Goal: Task Accomplishment & Management: Manage account settings

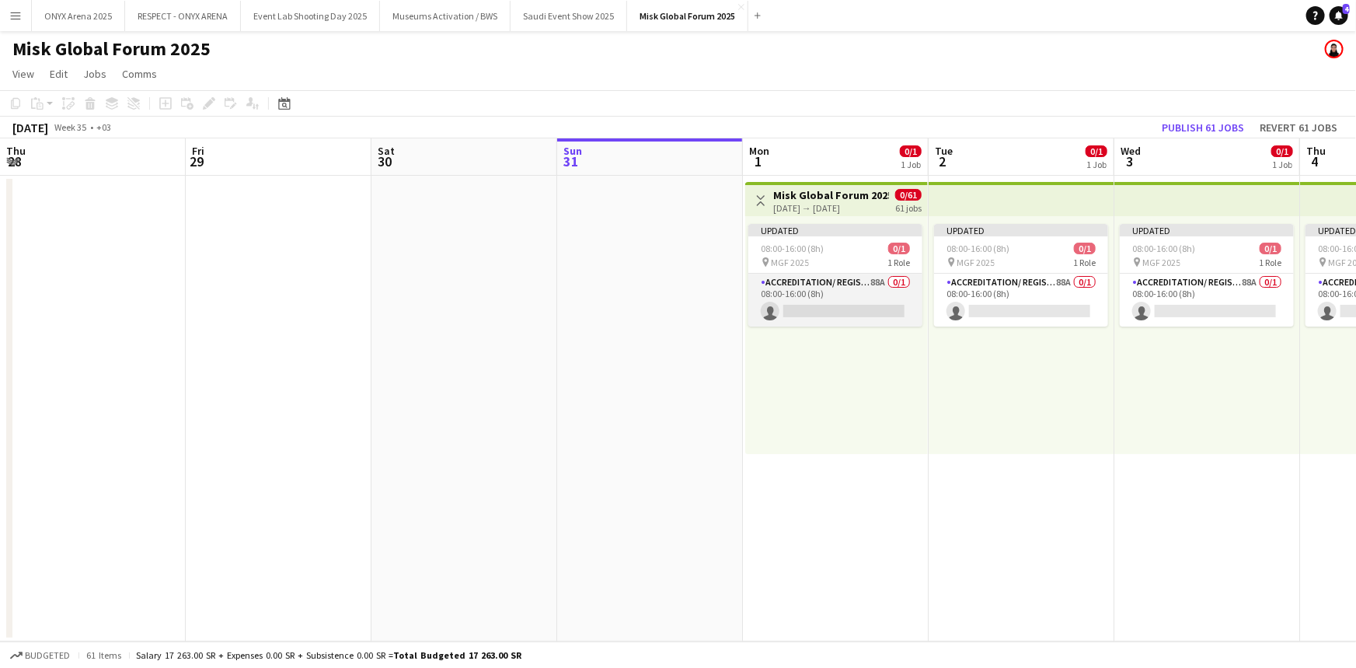
scroll to position [0, 372]
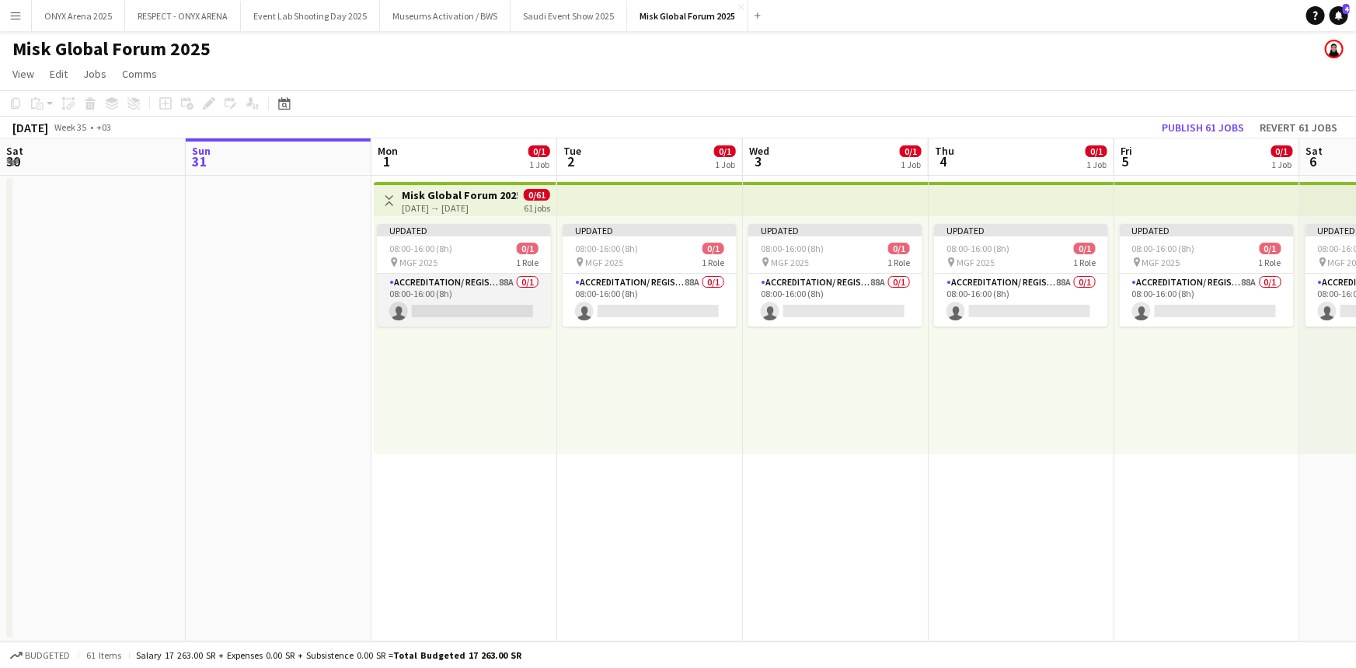
click at [472, 294] on app-card-role "Accreditation/ Registration / Ticketing 88A 0/1 08:00-16:00 (8h) single-neutral…" at bounding box center [464, 300] width 174 height 53
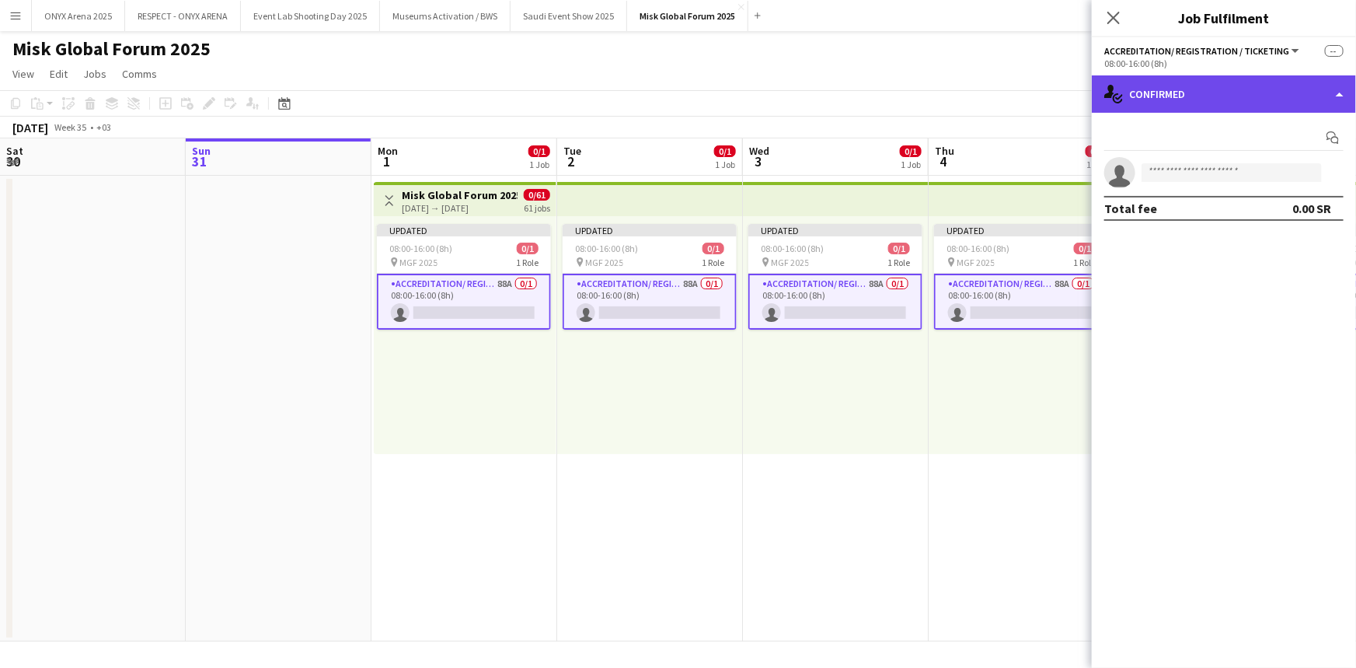
click at [1220, 96] on div "single-neutral-actions-check-2 Confirmed" at bounding box center [1224, 93] width 264 height 37
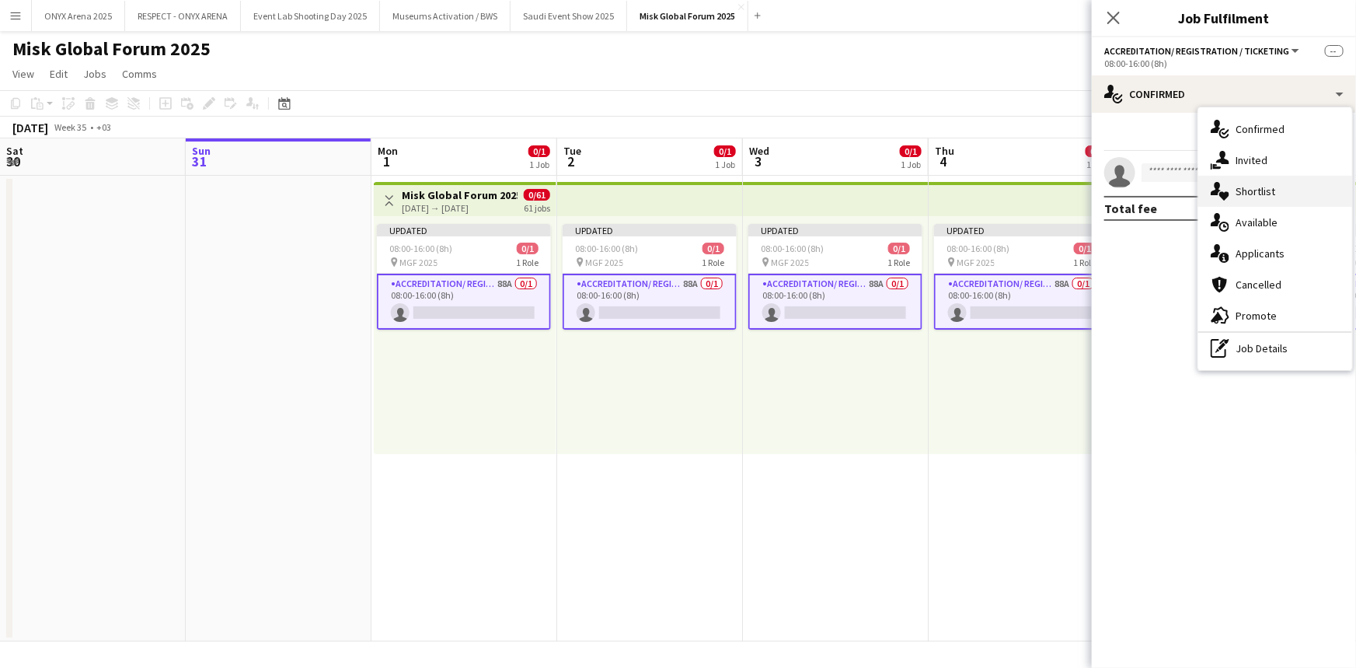
click at [1228, 186] on icon "single-neutral-actions-heart" at bounding box center [1220, 191] width 19 height 19
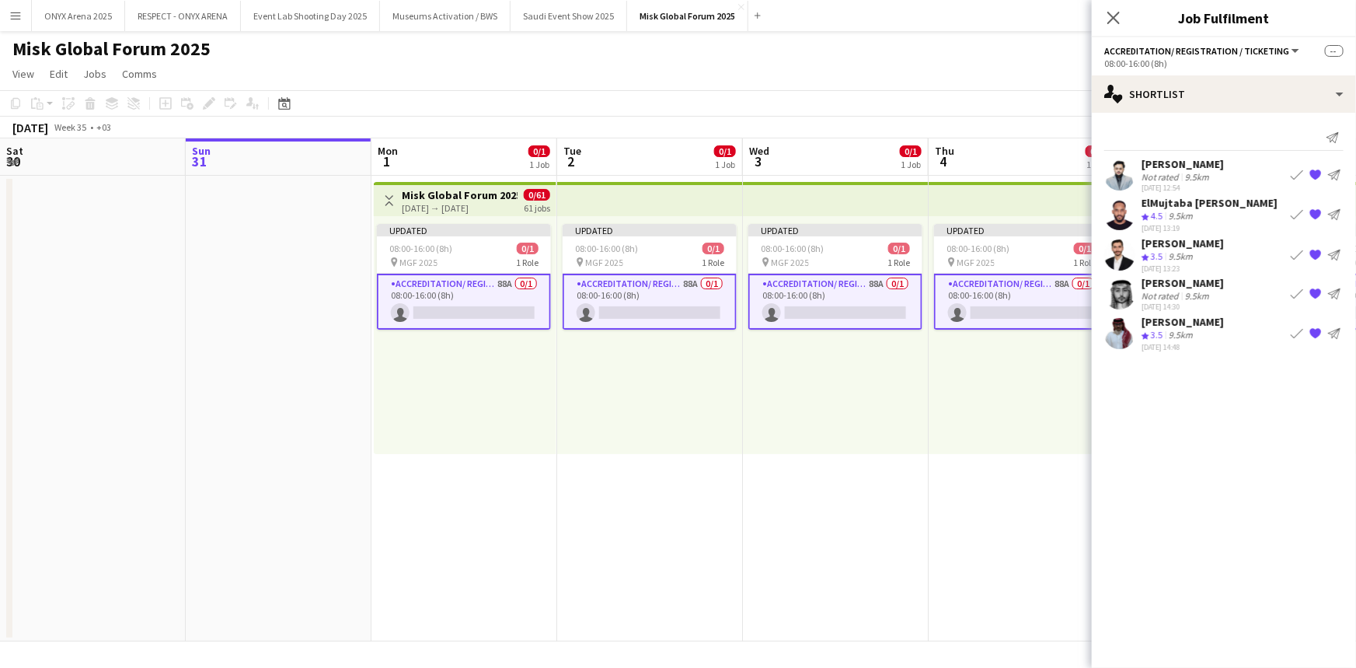
click at [1122, 251] on app-user-avatar at bounding box center [1120, 254] width 31 height 31
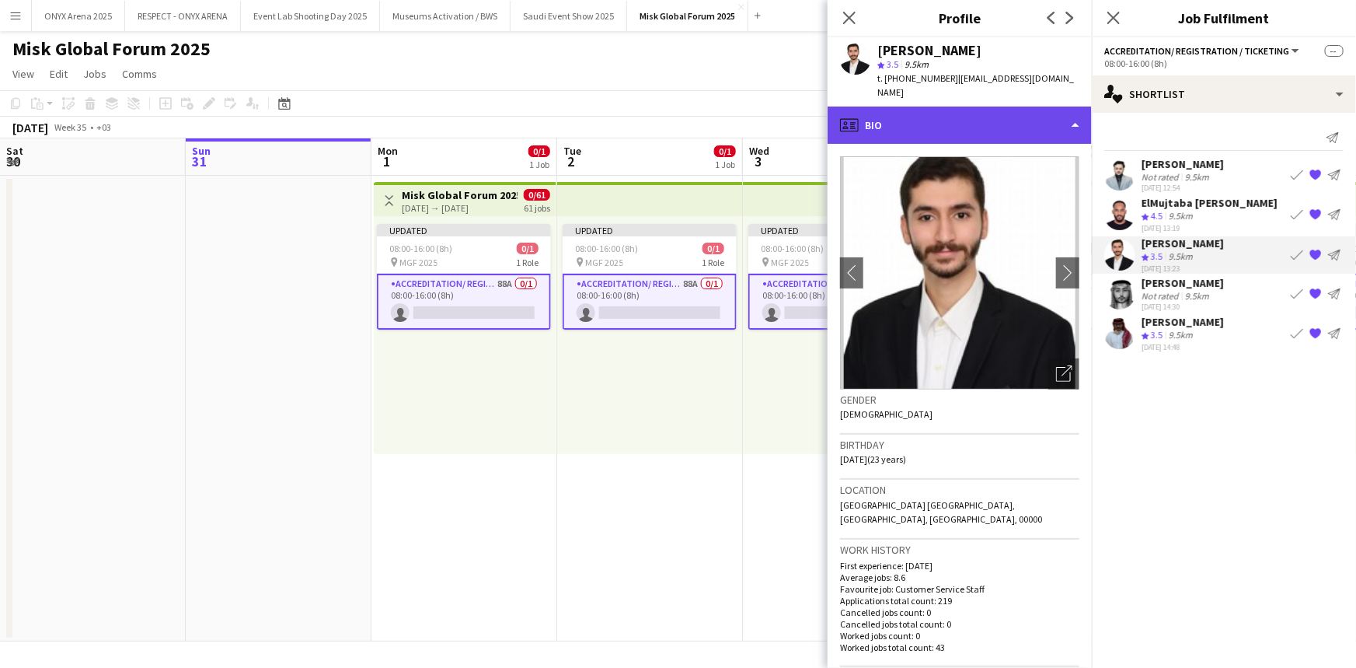
click at [957, 109] on div "profile Bio" at bounding box center [960, 124] width 264 height 37
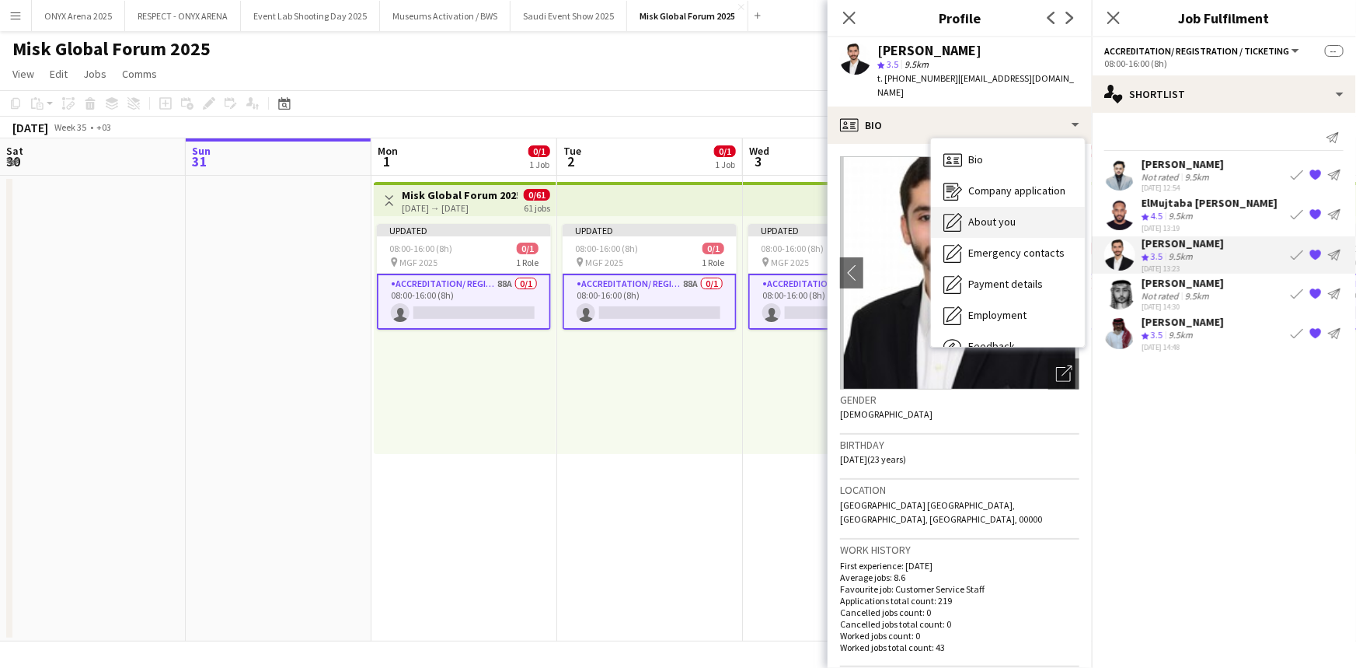
click at [984, 207] on div "About you About you" at bounding box center [1008, 222] width 154 height 31
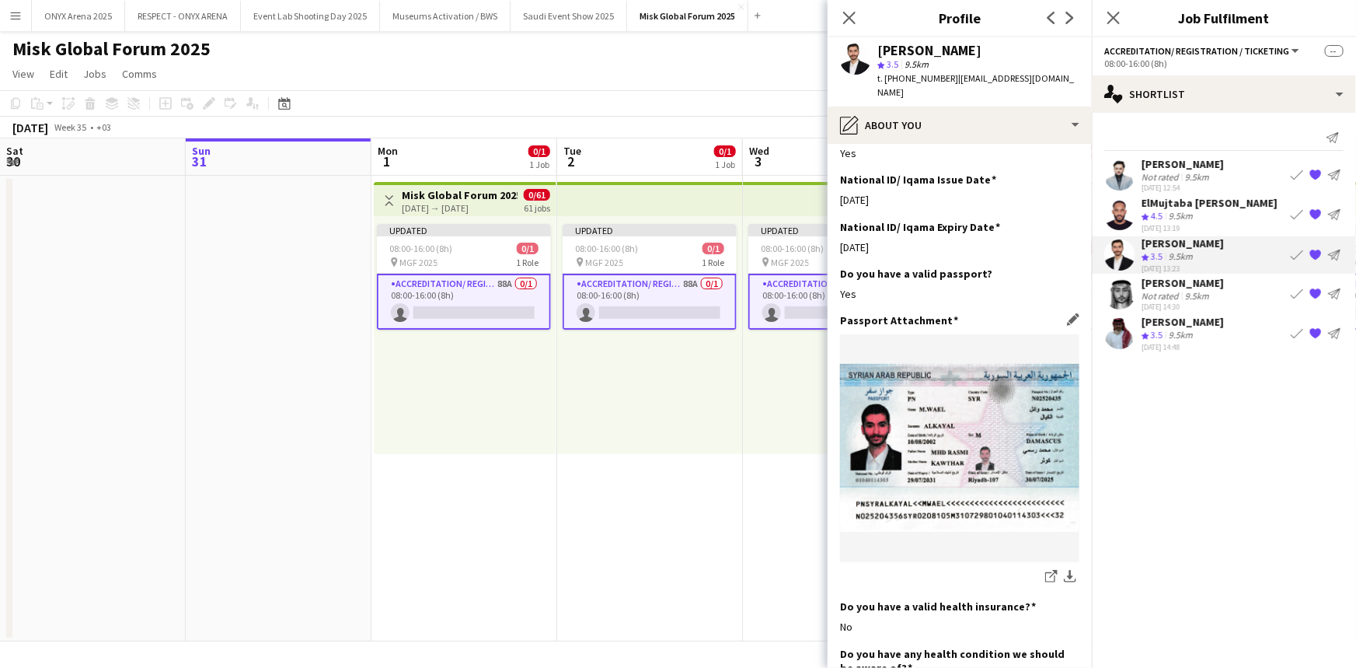
scroll to position [707, 0]
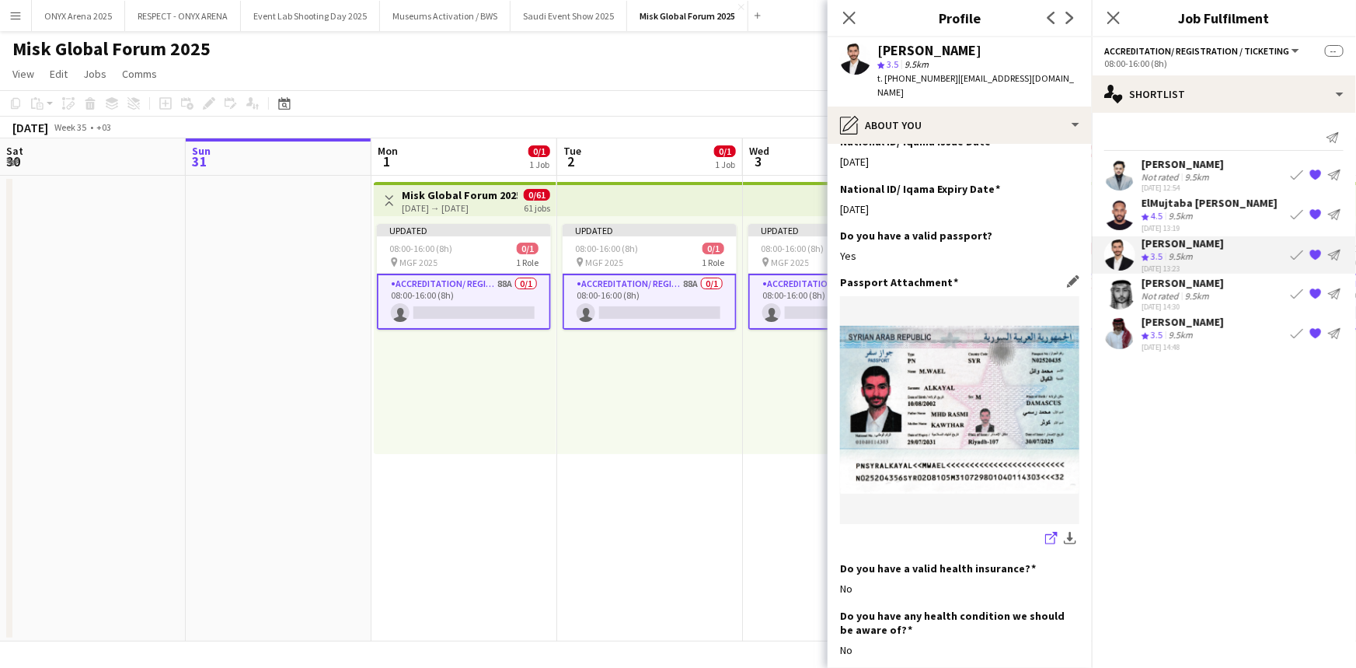
click at [1046, 532] on icon "share-external-link-1" at bounding box center [1052, 538] width 12 height 12
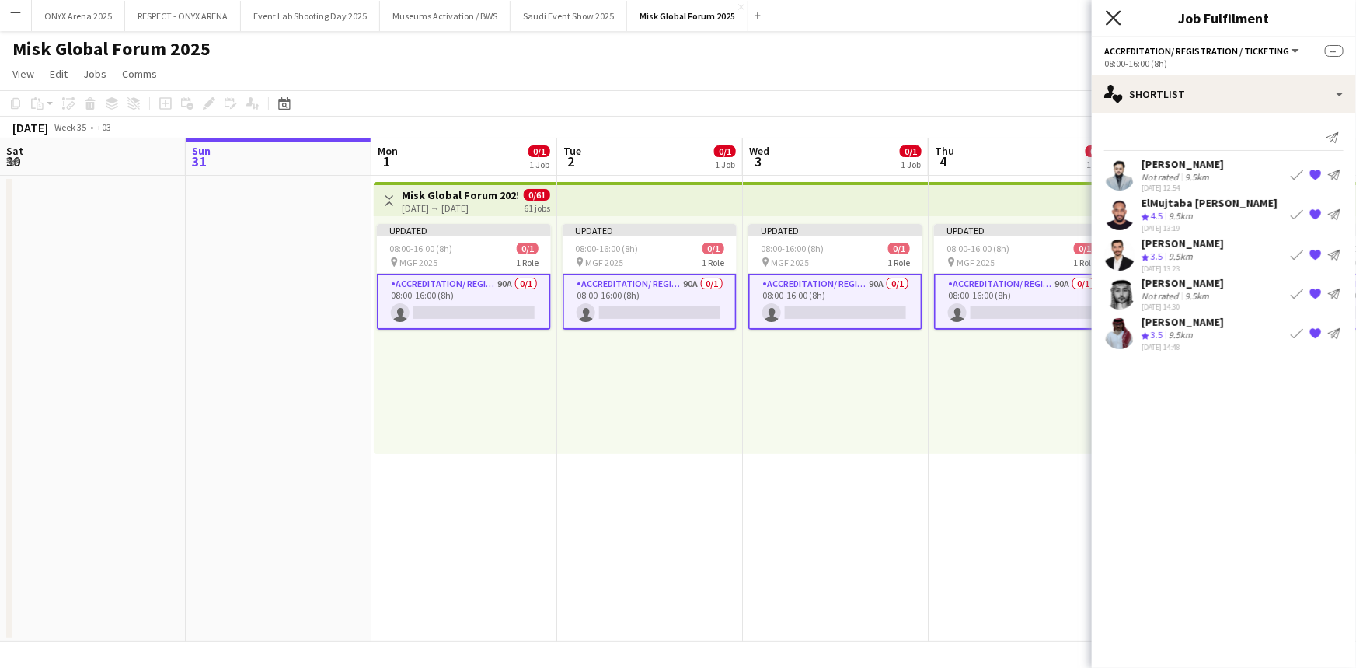
click at [1115, 19] on icon "Close pop-in" at bounding box center [1113, 17] width 15 height 15
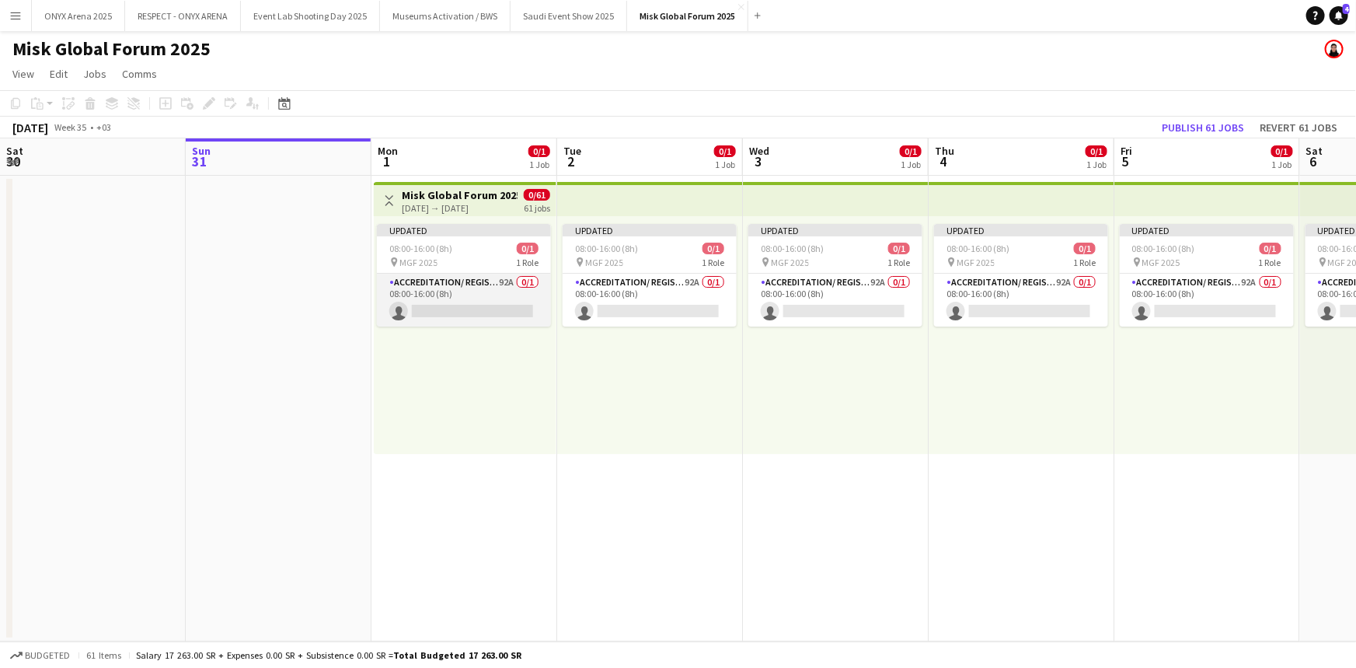
click at [402, 293] on app-card-role "Accreditation/ Registration / Ticketing 92A 0/1 08:00-16:00 (8h) single-neutral…" at bounding box center [464, 300] width 174 height 53
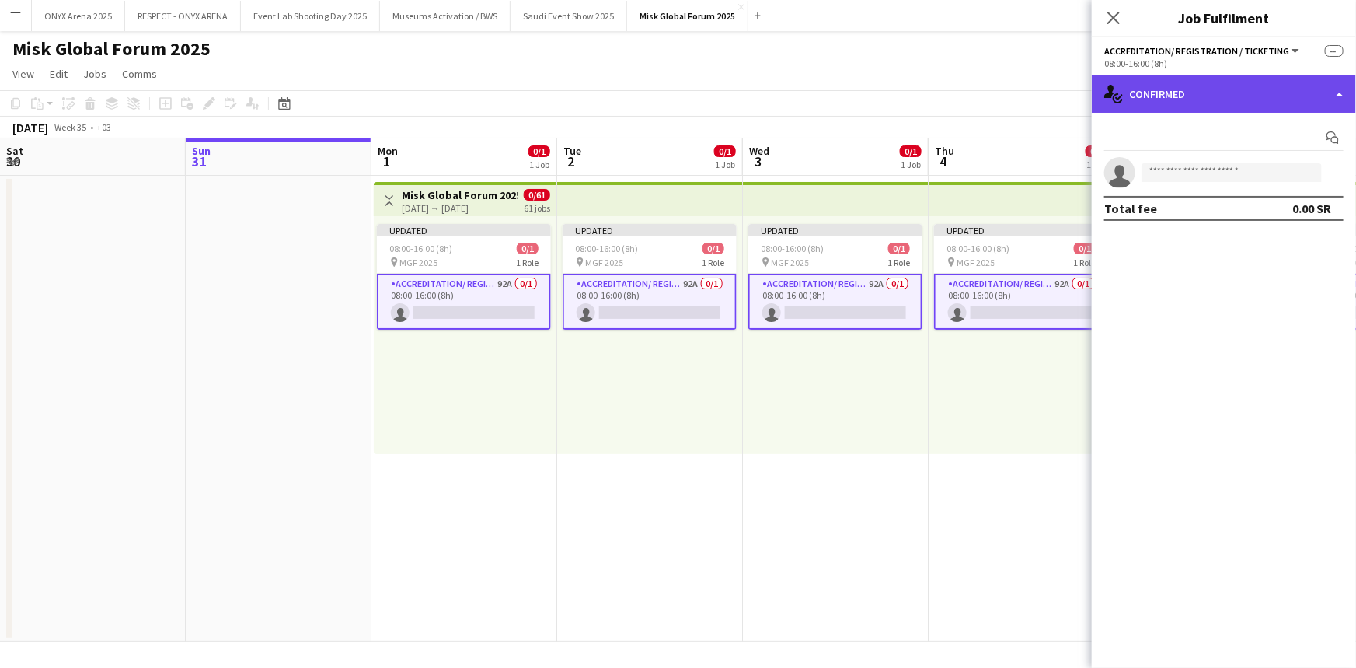
click at [1137, 78] on div "single-neutral-actions-check-2 Confirmed" at bounding box center [1224, 93] width 264 height 37
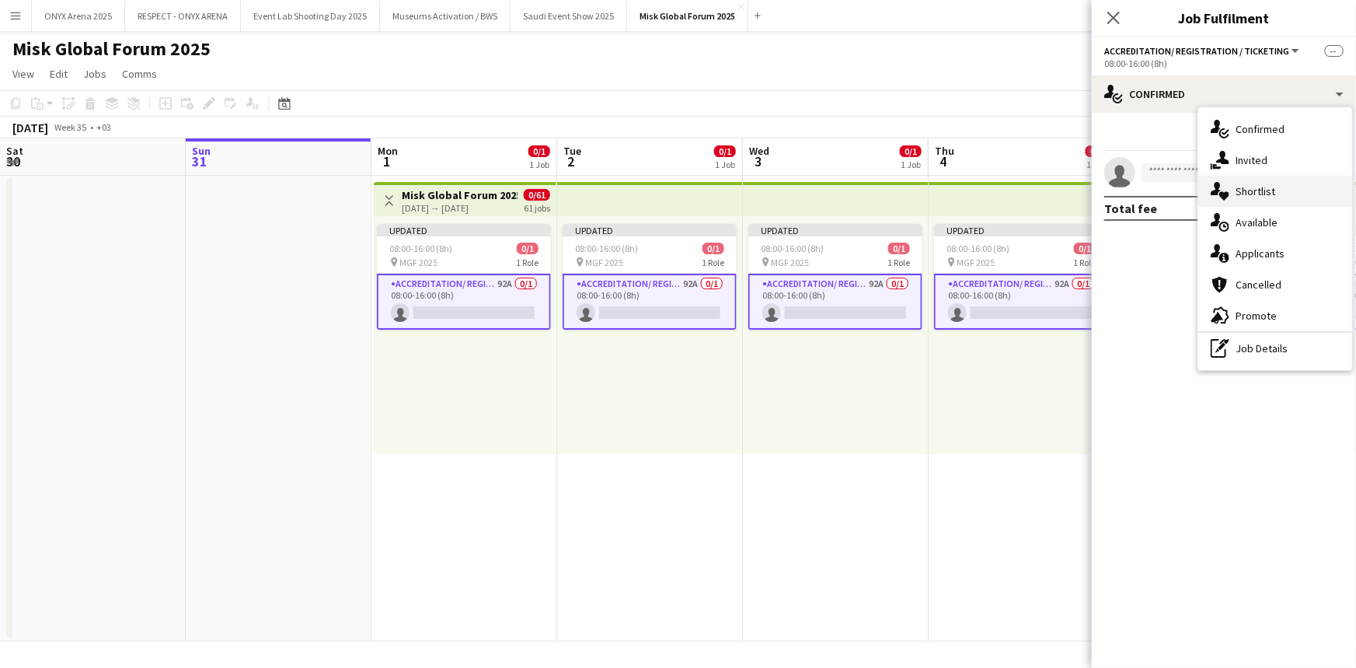
click at [1234, 194] on div "single-neutral-actions-heart Shortlist" at bounding box center [1276, 191] width 154 height 31
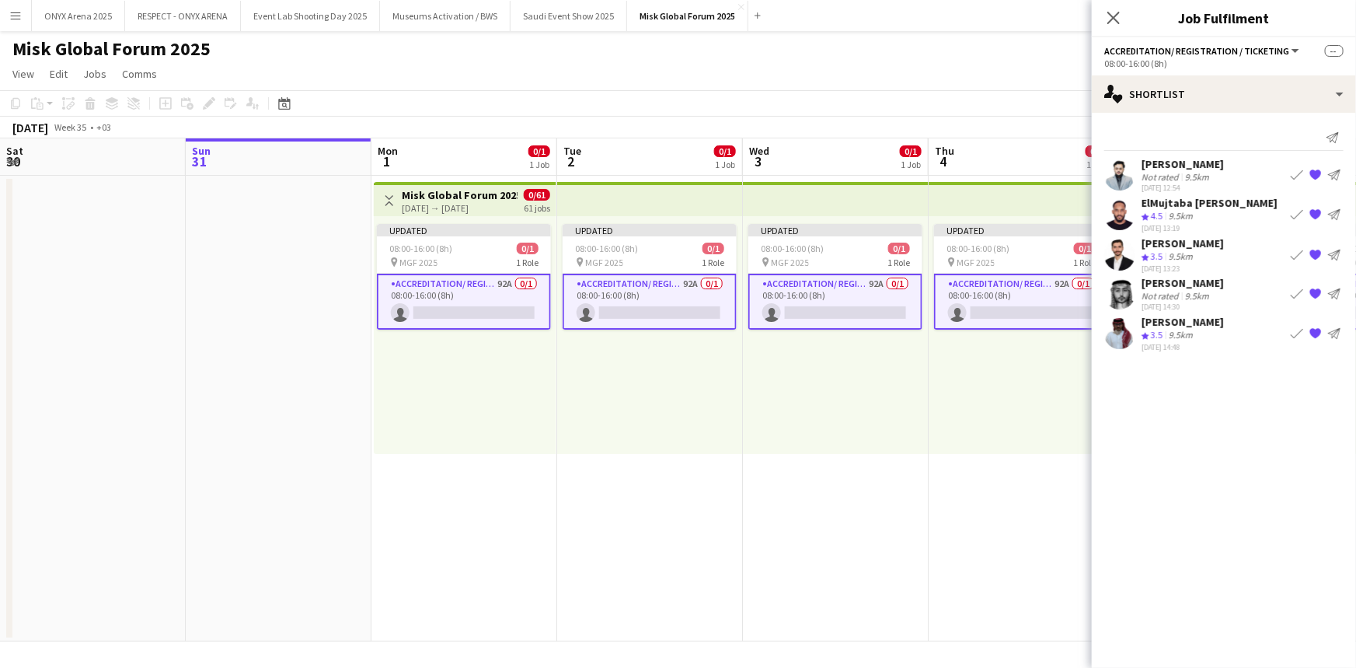
click at [1297, 253] on app-icon "Book crew" at bounding box center [1297, 254] width 12 height 12
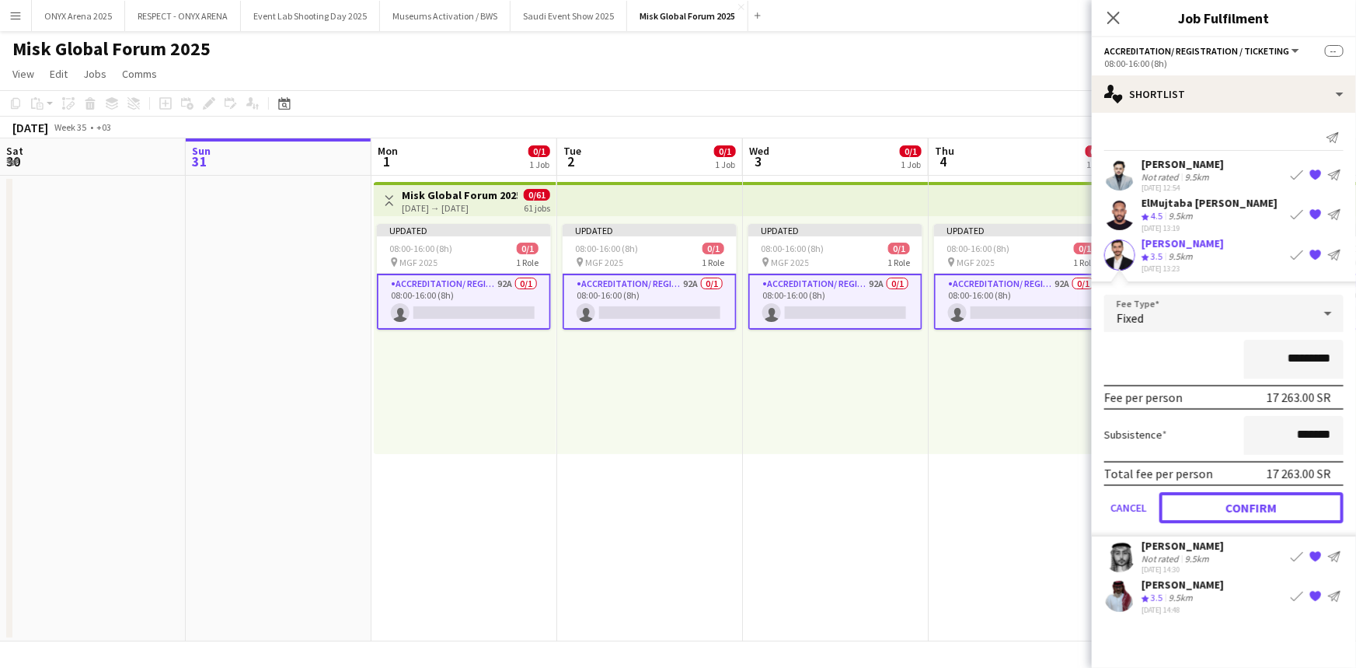
drag, startPoint x: 1265, startPoint y: 502, endPoint x: 1255, endPoint y: 491, distance: 15.4
click at [1258, 495] on button "Confirm" at bounding box center [1252, 506] width 184 height 31
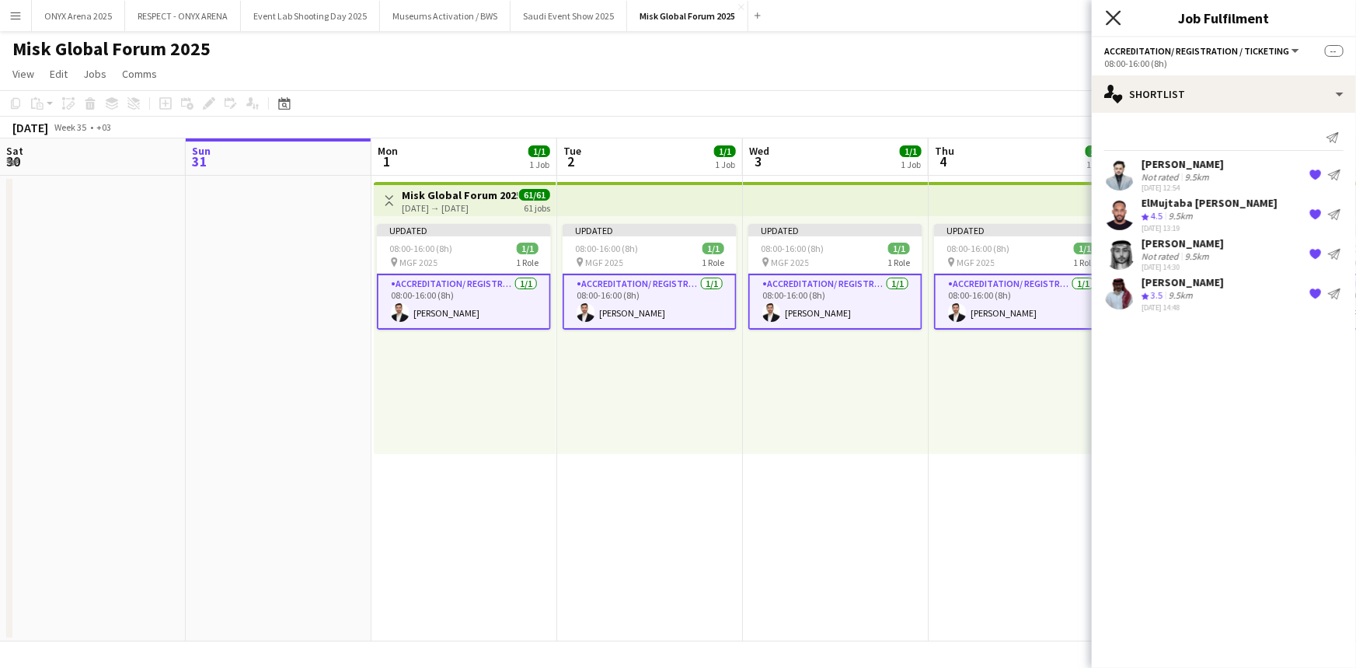
click at [1115, 13] on icon "Close pop-in" at bounding box center [1113, 17] width 15 height 15
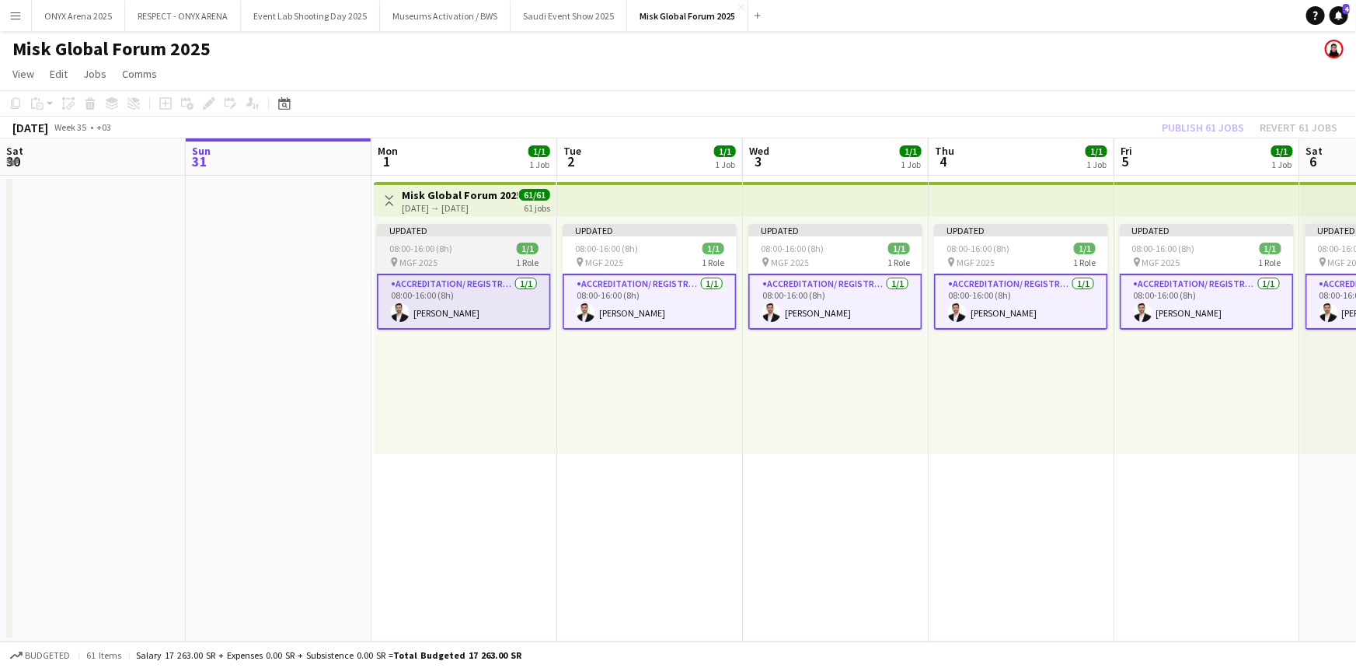
click at [470, 249] on div "08:00-16:00 (8h) 1/1" at bounding box center [464, 249] width 174 height 12
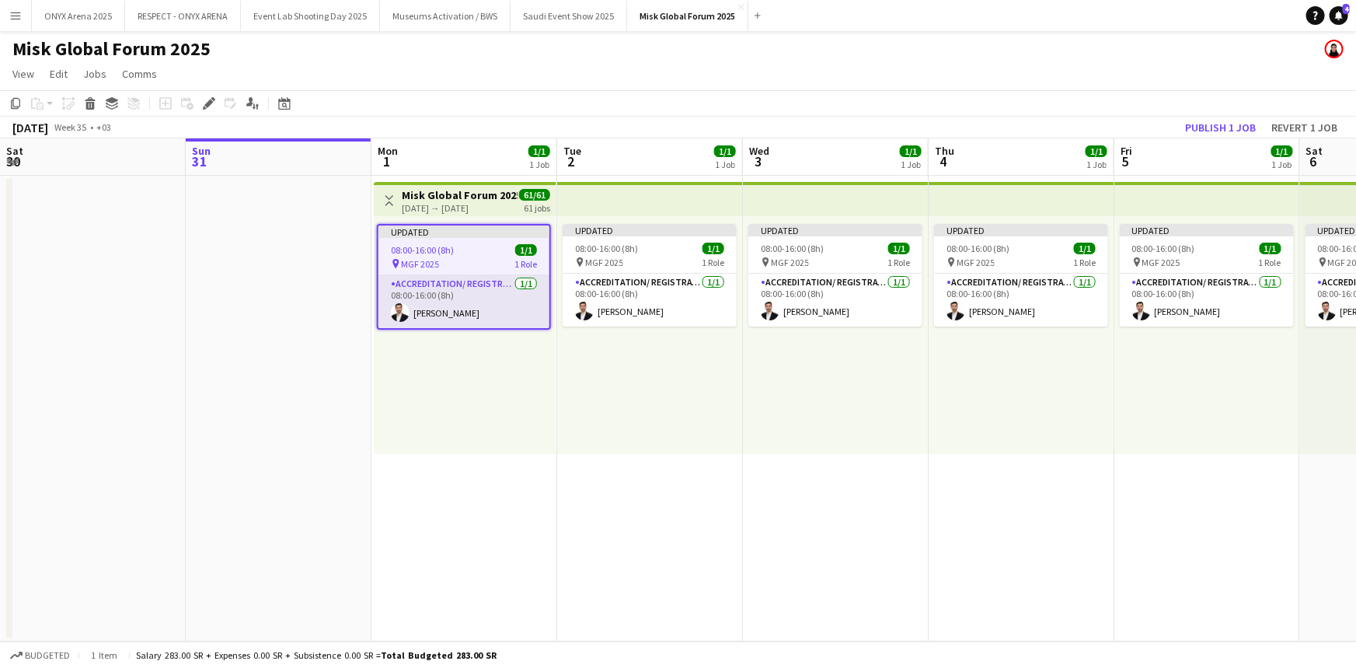
click at [482, 290] on app-card-role "Accreditation/ Registration / Ticketing [DATE] 08:00-16:00 (8h) Wael AlKeyal" at bounding box center [464, 301] width 171 height 53
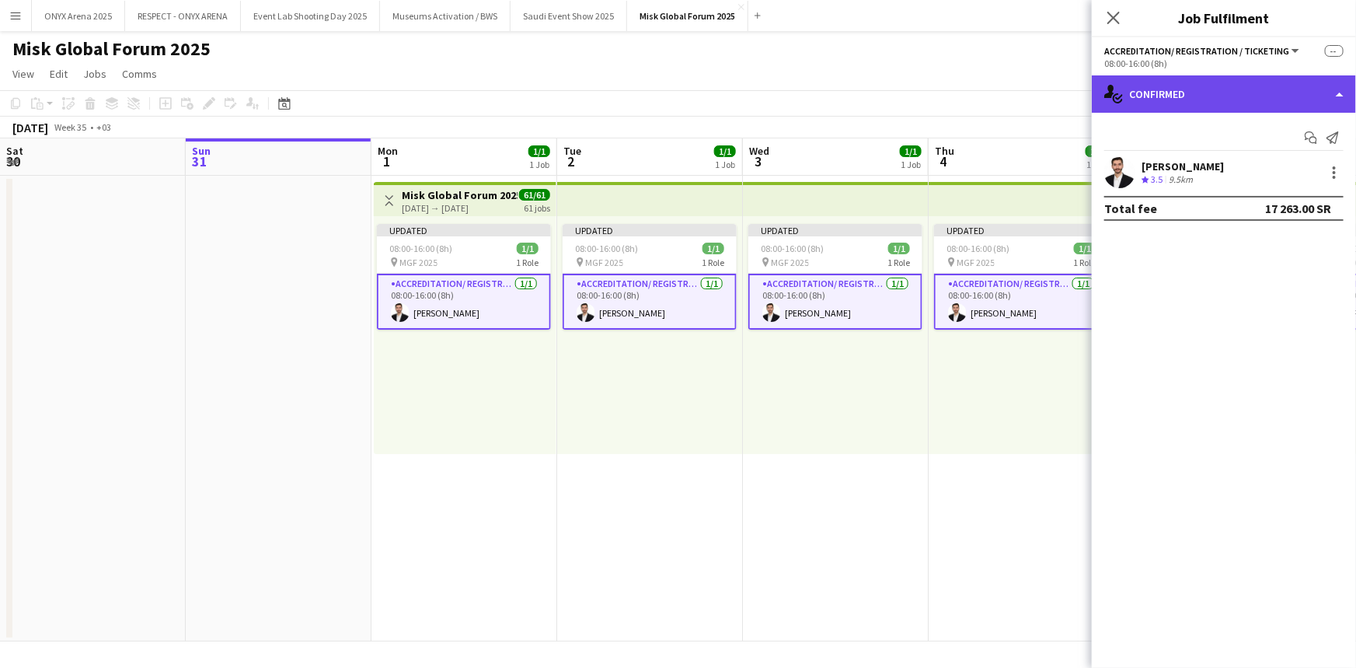
click at [1235, 85] on div "single-neutral-actions-check-2 Confirmed" at bounding box center [1224, 93] width 264 height 37
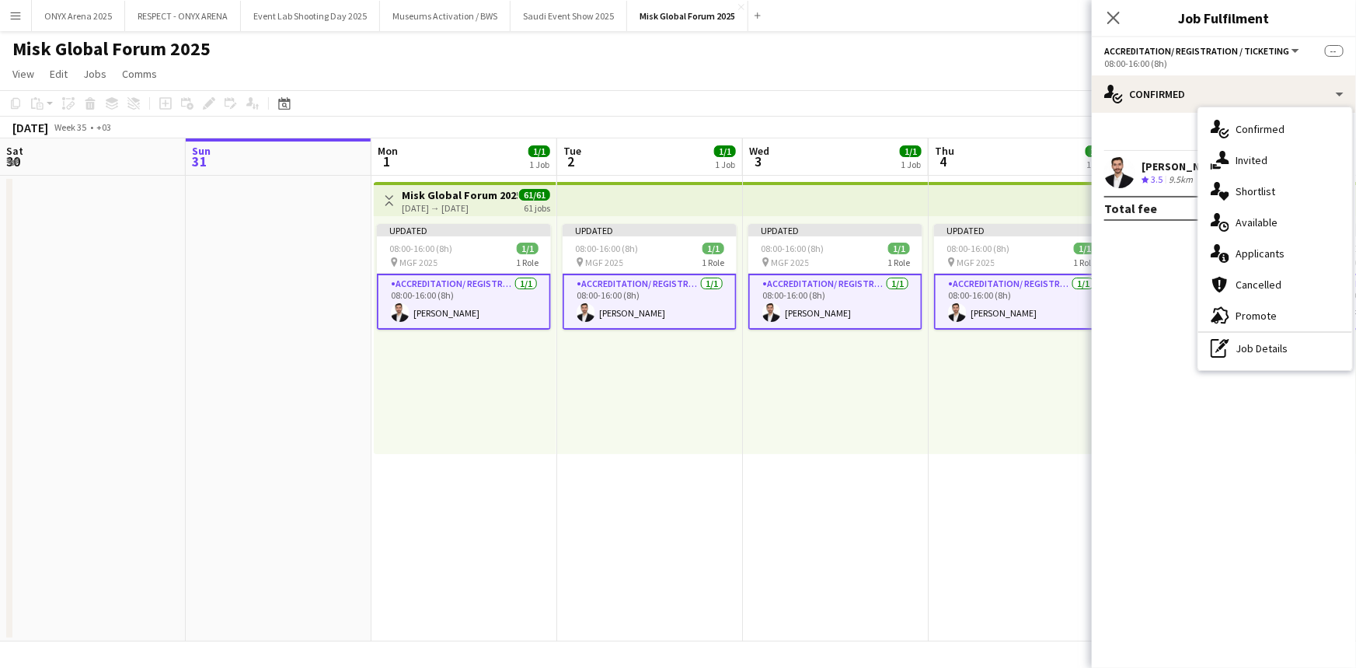
click at [1256, 339] on div "pen-write Job Details" at bounding box center [1276, 348] width 154 height 31
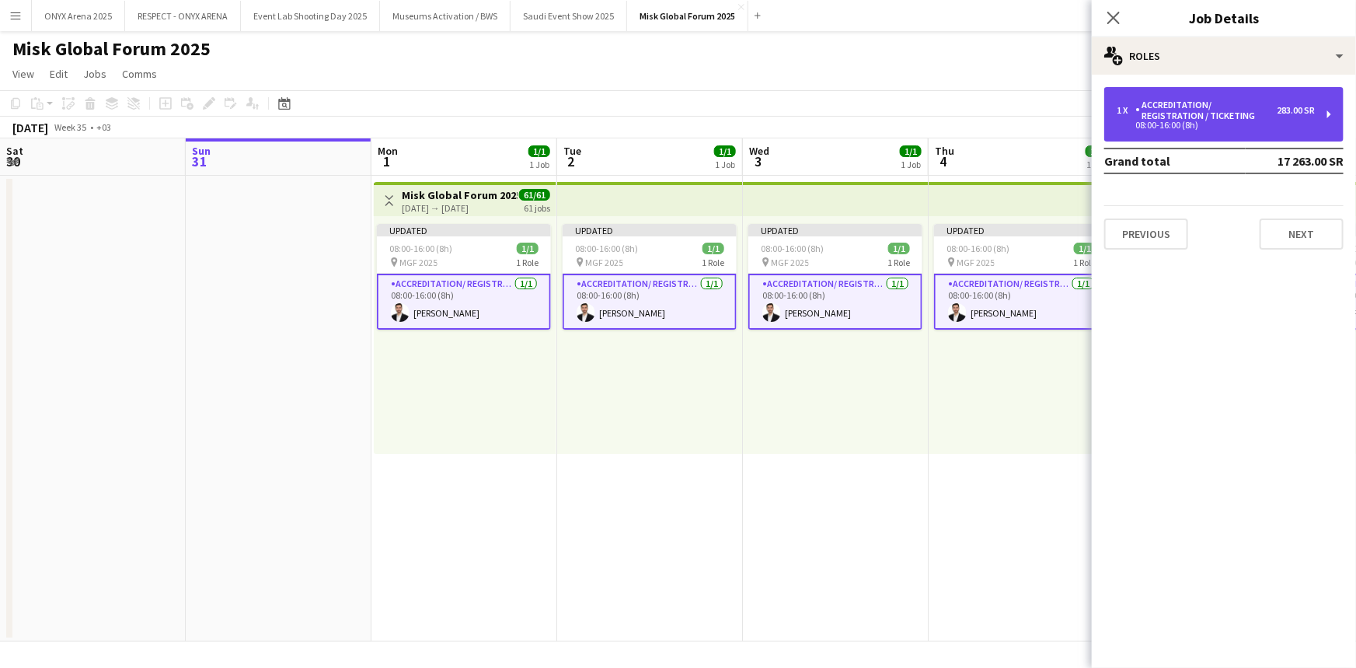
click at [1164, 117] on div "Accreditation/ Registration / Ticketing" at bounding box center [1206, 111] width 141 height 22
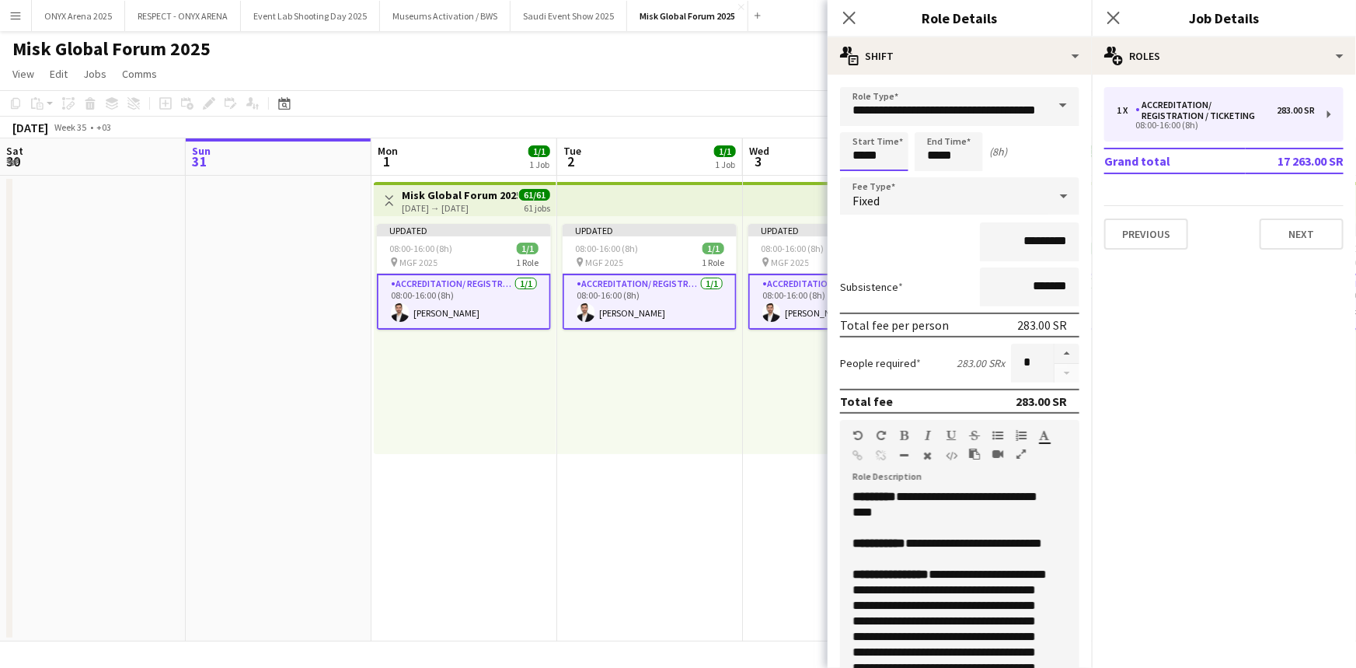
click at [864, 155] on input "*****" at bounding box center [874, 151] width 68 height 39
click at [857, 122] on div at bounding box center [858, 125] width 31 height 16
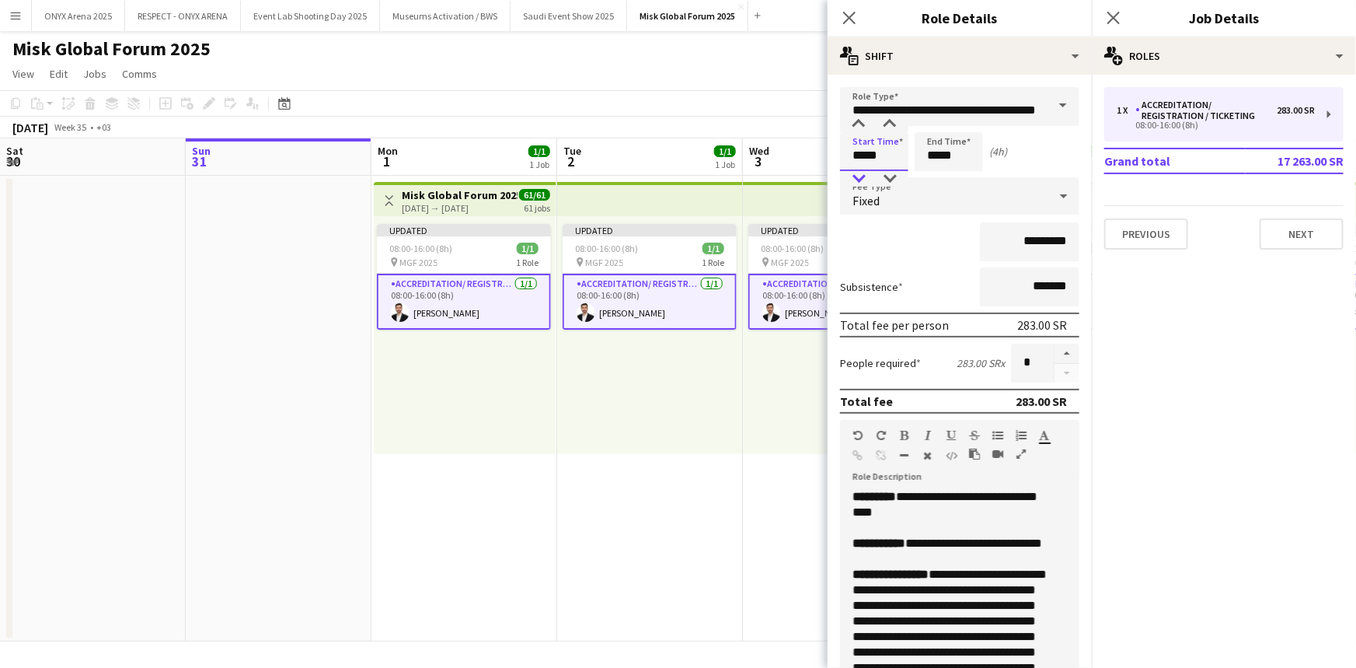
click at [861, 176] on div at bounding box center [858, 179] width 31 height 16
click at [895, 125] on div at bounding box center [890, 125] width 31 height 16
click at [892, 175] on div at bounding box center [890, 179] width 31 height 16
type input "*****"
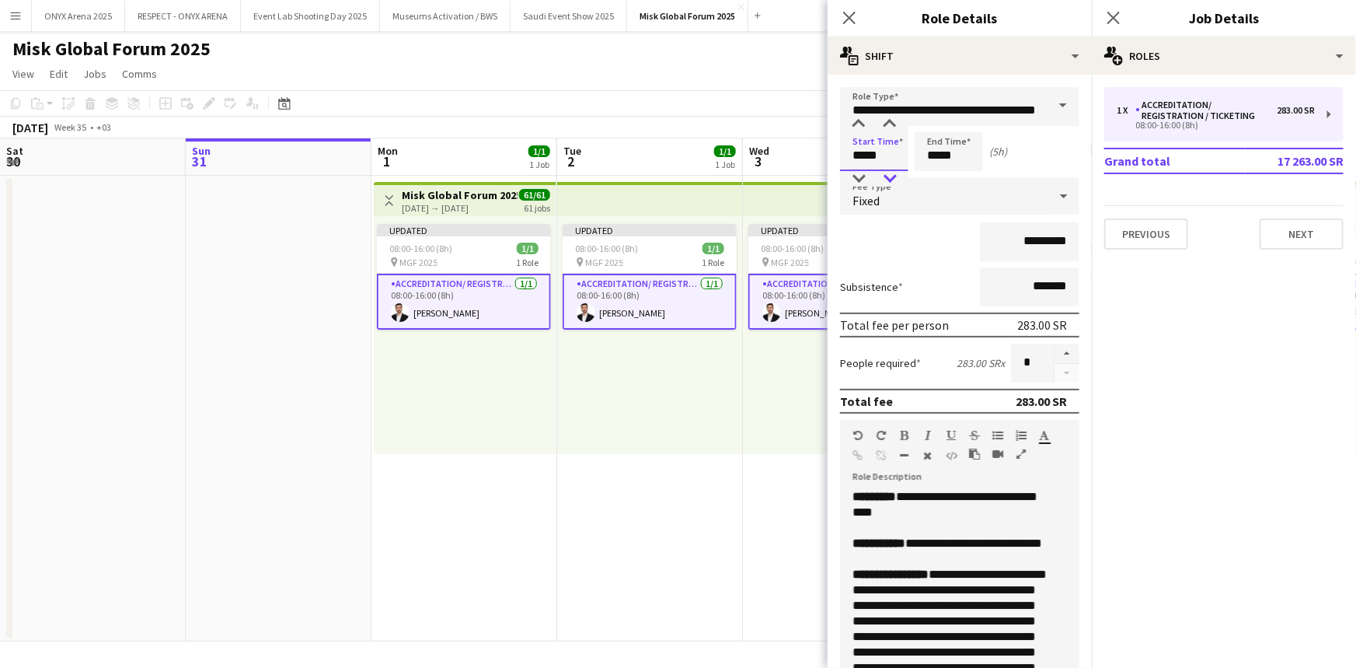
click at [892, 175] on div at bounding box center [890, 179] width 31 height 16
click at [957, 148] on input "*****" at bounding box center [949, 151] width 68 height 39
click at [938, 120] on div at bounding box center [933, 125] width 31 height 16
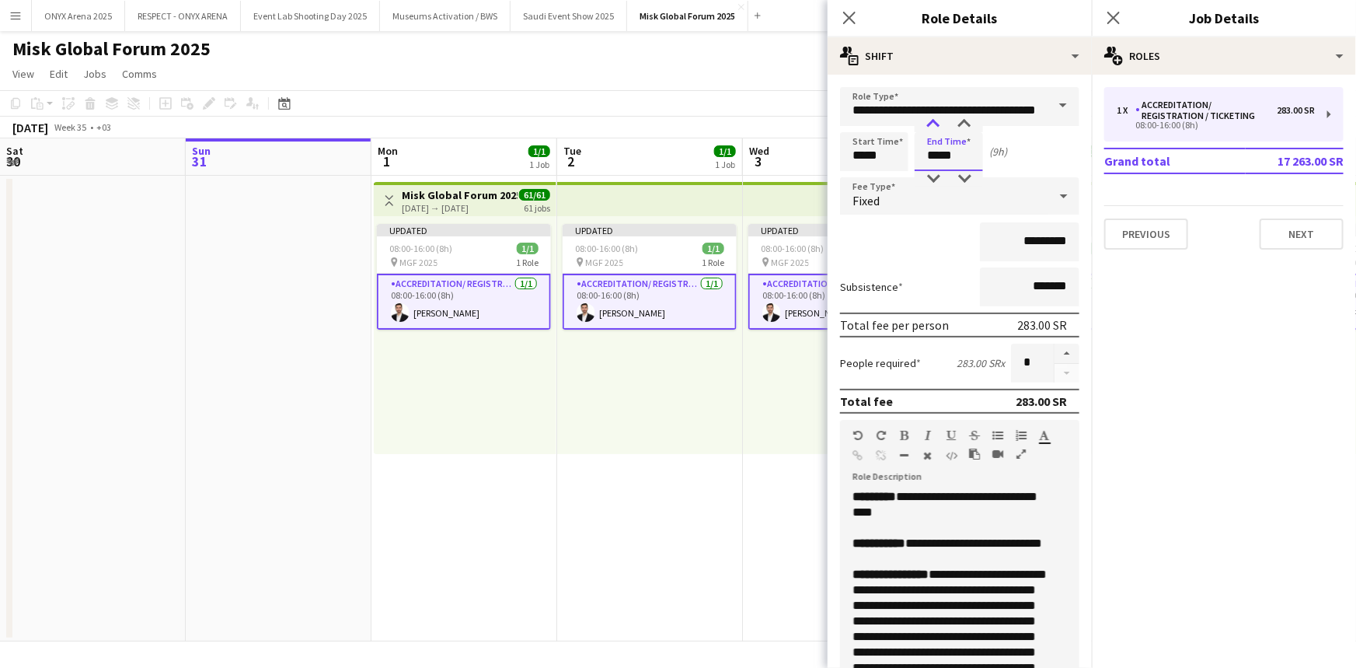
click at [938, 120] on div at bounding box center [933, 125] width 31 height 16
click at [936, 172] on div at bounding box center [933, 179] width 31 height 16
click at [936, 129] on div at bounding box center [933, 125] width 31 height 16
click at [937, 178] on div at bounding box center [933, 179] width 31 height 16
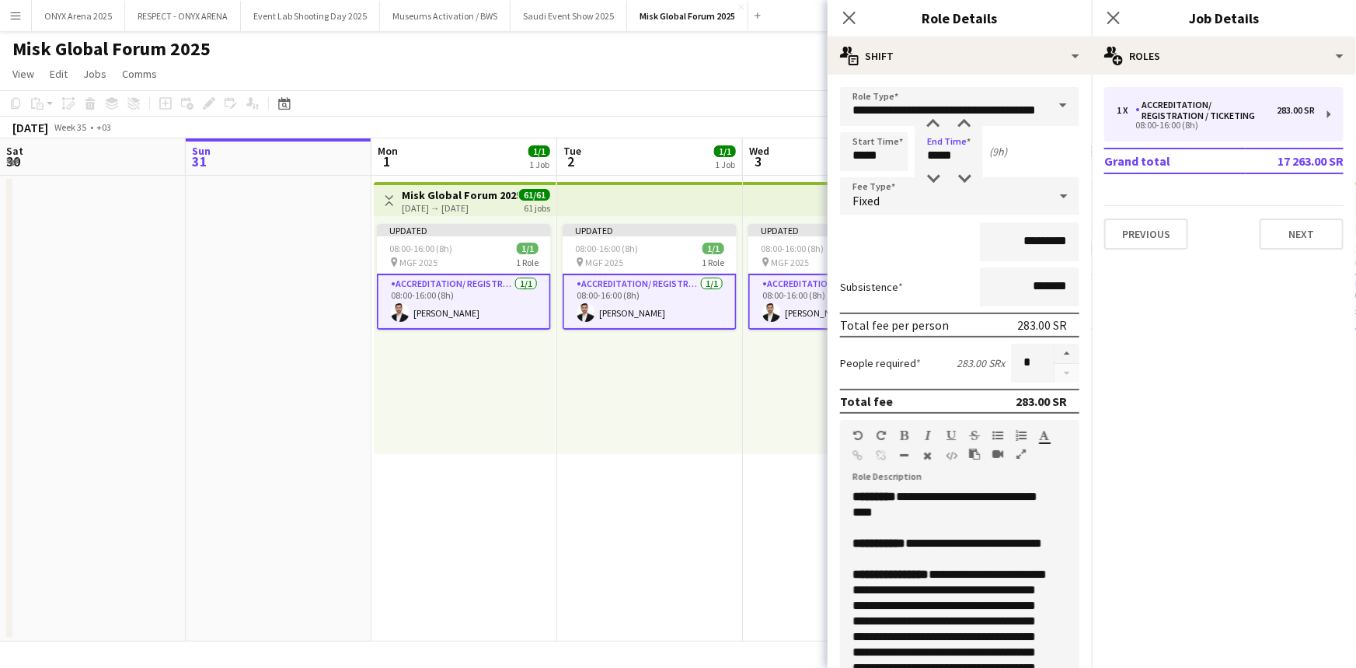
click at [1034, 159] on div "Start Time ***** End Time ***** (9h)" at bounding box center [959, 151] width 239 height 39
click at [934, 148] on input "*****" at bounding box center [949, 151] width 68 height 39
click at [940, 177] on div at bounding box center [933, 179] width 31 height 16
type input "*****"
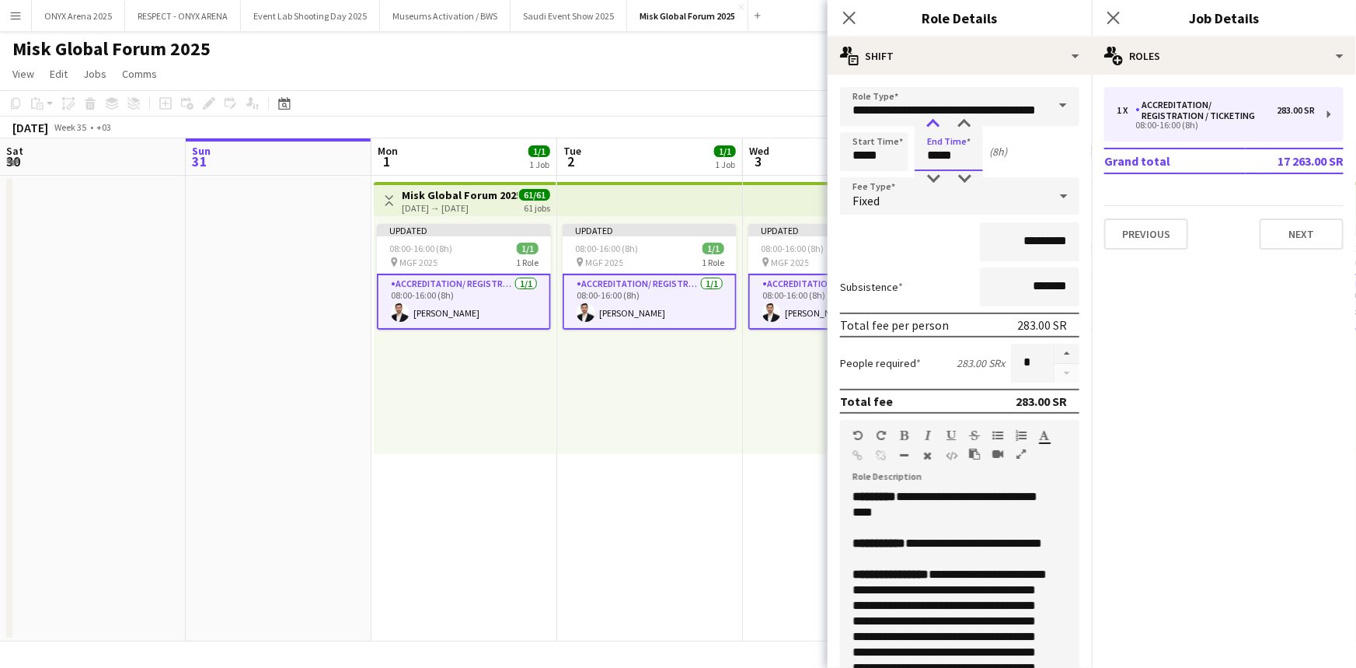
click at [941, 124] on div at bounding box center [933, 125] width 31 height 16
click at [1030, 155] on div "Start Time ***** End Time ***** (8h)" at bounding box center [959, 151] width 239 height 39
click at [1119, 23] on icon at bounding box center [1113, 17] width 15 height 15
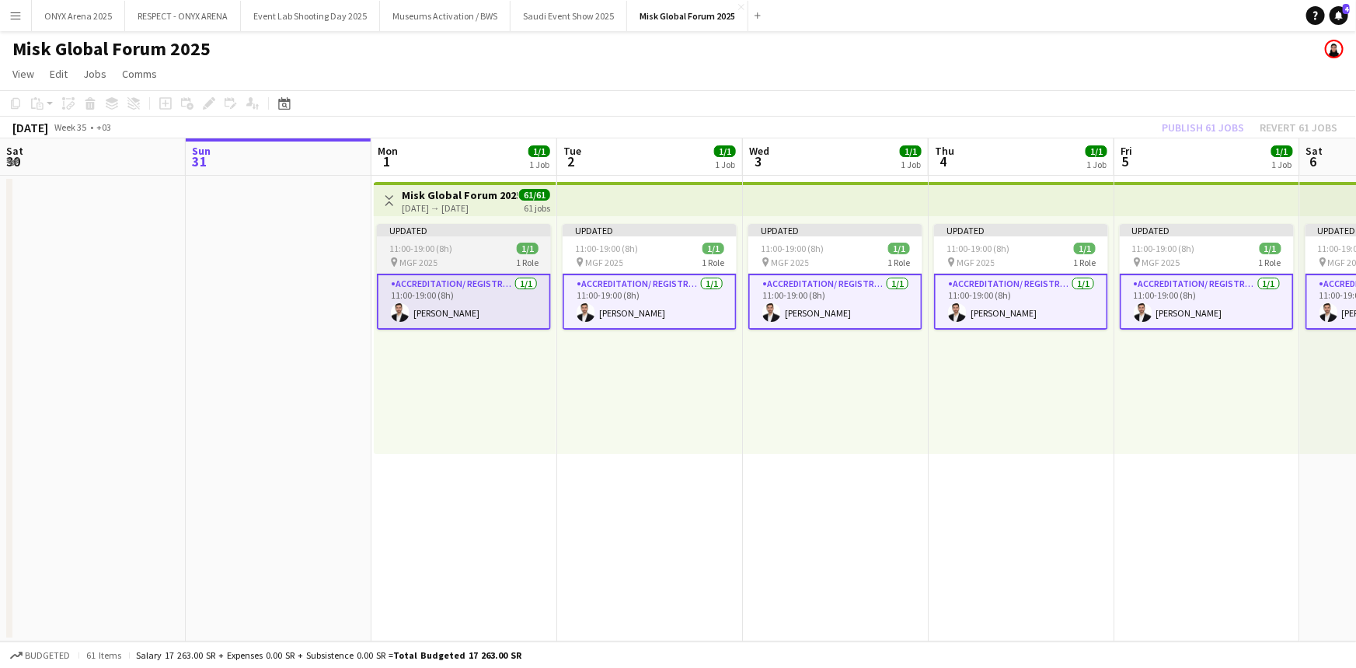
click at [456, 245] on div "11:00-19:00 (8h) 1/1" at bounding box center [464, 249] width 174 height 12
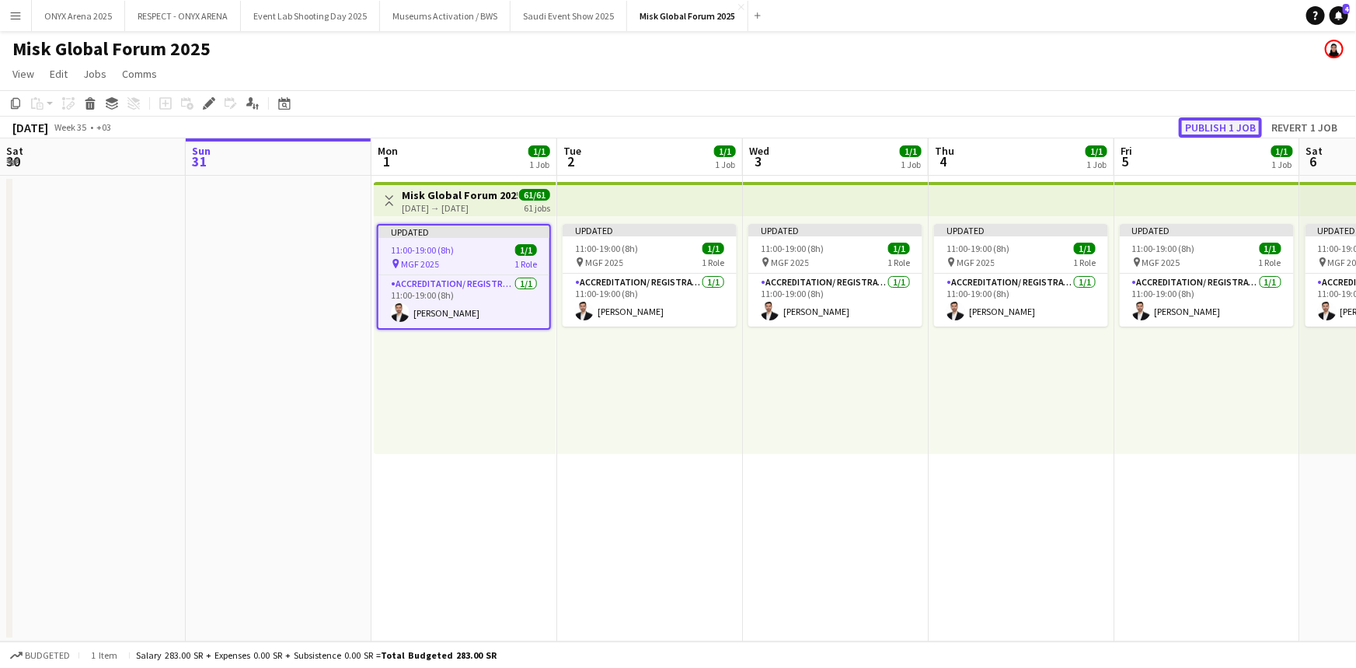
click at [1234, 128] on button "Publish 1 job" at bounding box center [1220, 127] width 83 height 20
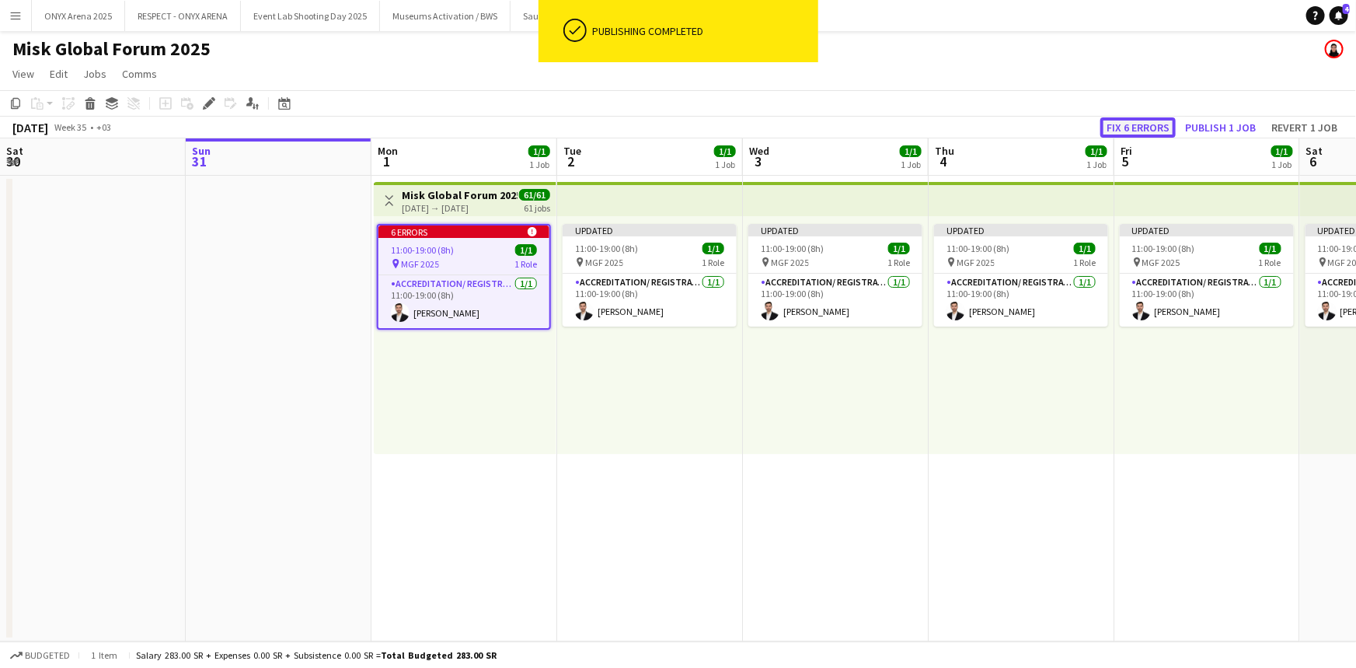
click at [1124, 127] on button "Fix 6 errors" at bounding box center [1138, 127] width 75 height 20
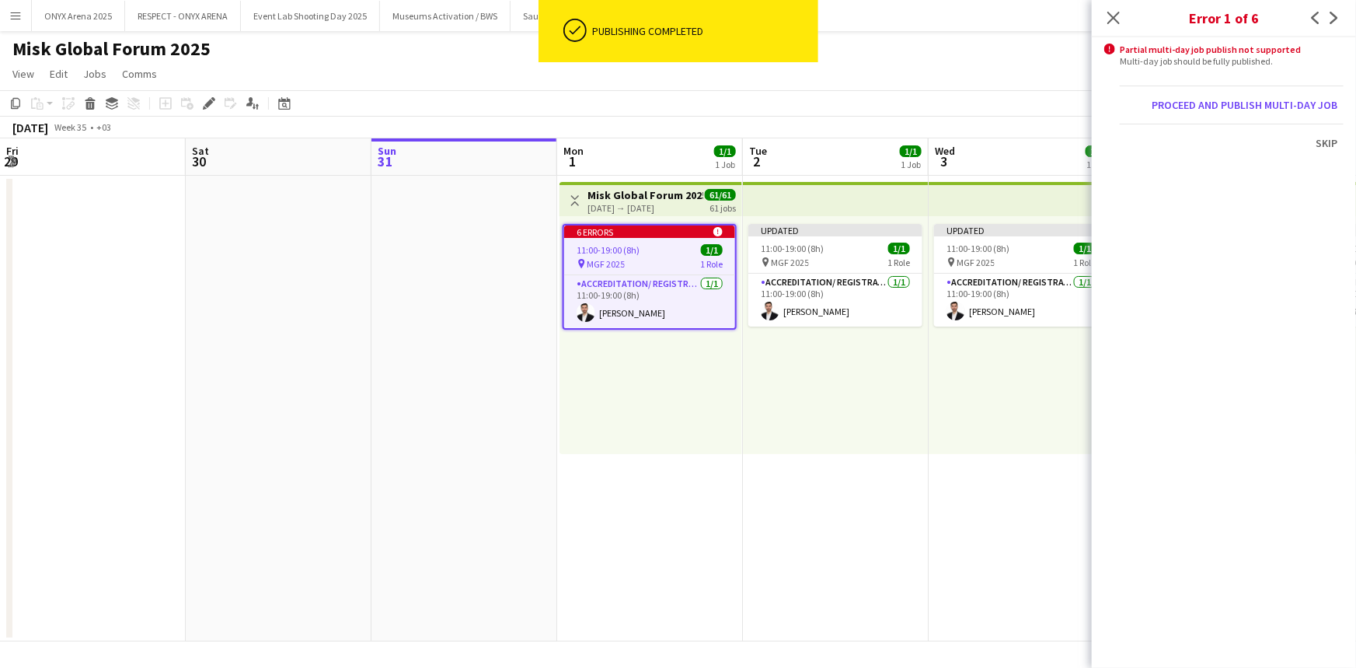
scroll to position [0, 535]
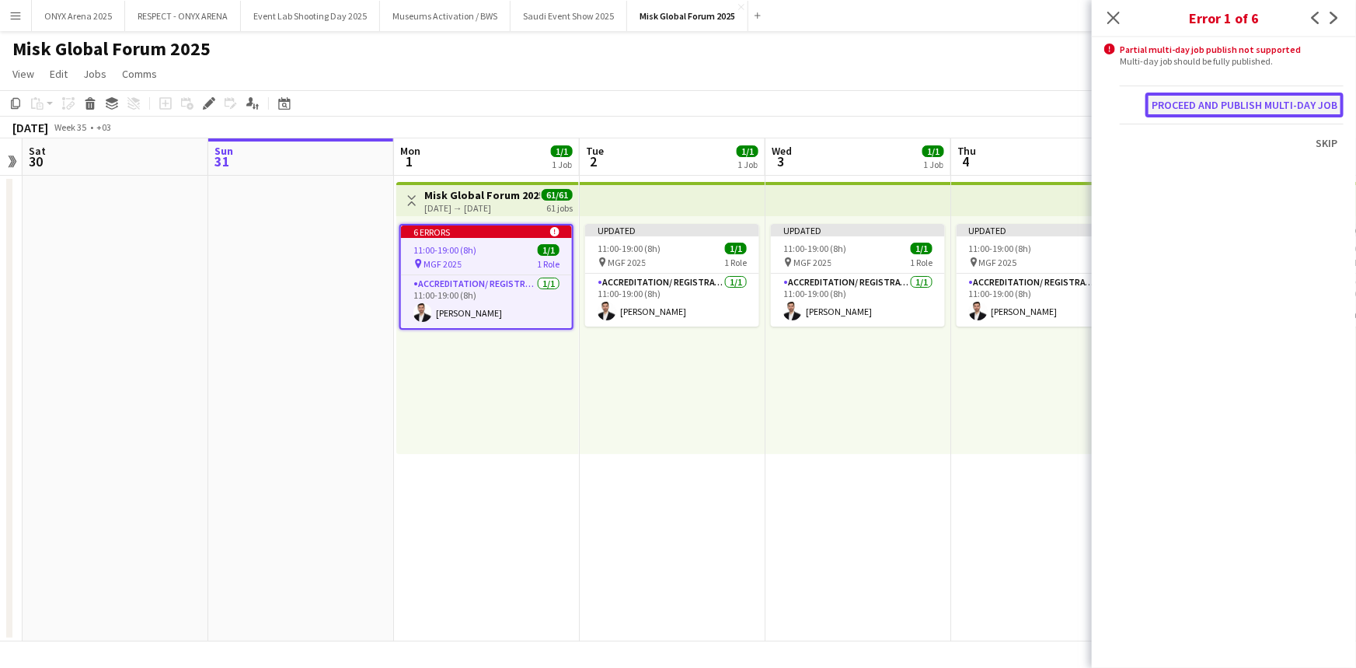
click at [1288, 106] on button "Proceed and publish multi-day job" at bounding box center [1245, 105] width 198 height 25
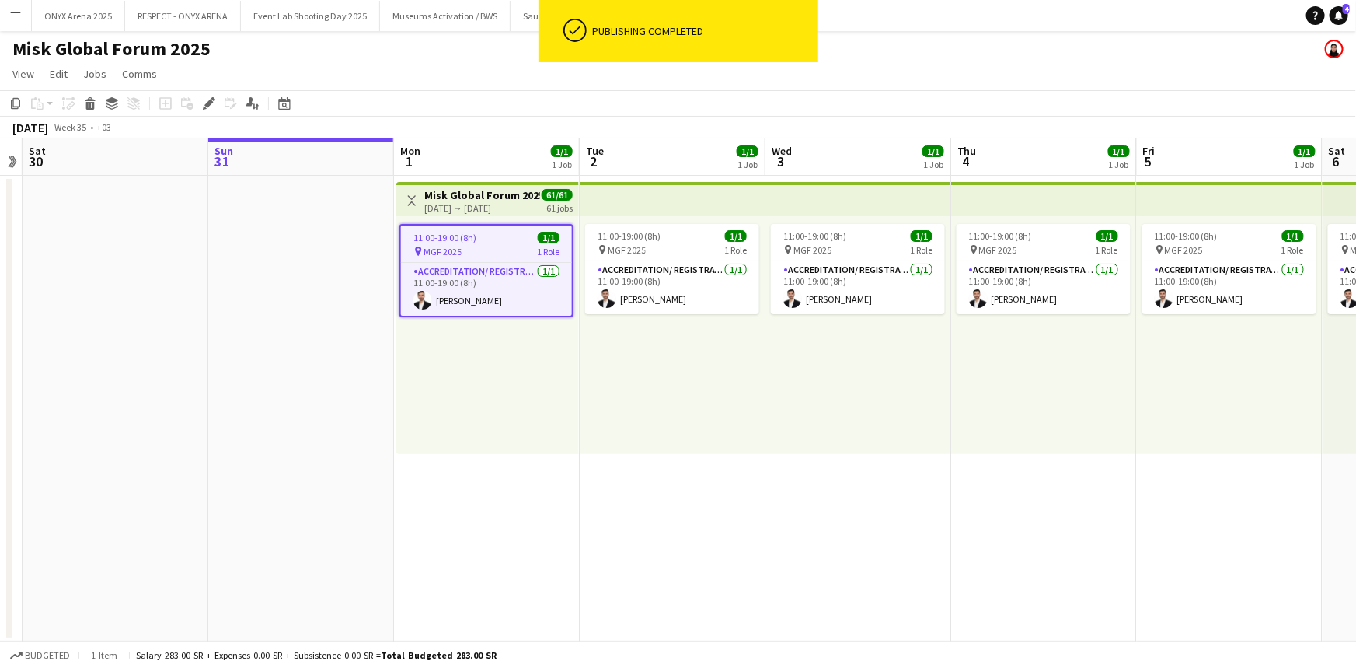
click at [505, 493] on app-date-cell "Toggle View Misk Global Forum 2025 [DATE] → [DATE] 61/61 61 jobs 11:00-19:00 (8…" at bounding box center [487, 409] width 186 height 466
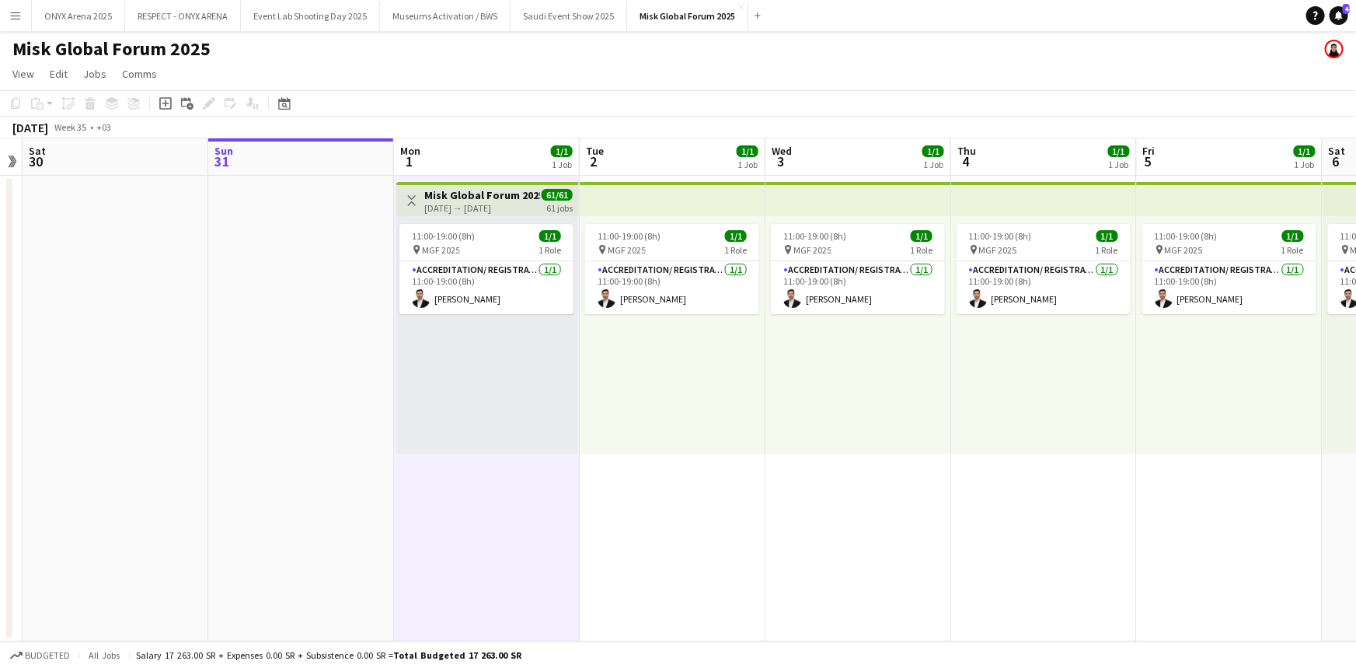
click at [25, 24] on button "Menu" at bounding box center [15, 15] width 31 height 31
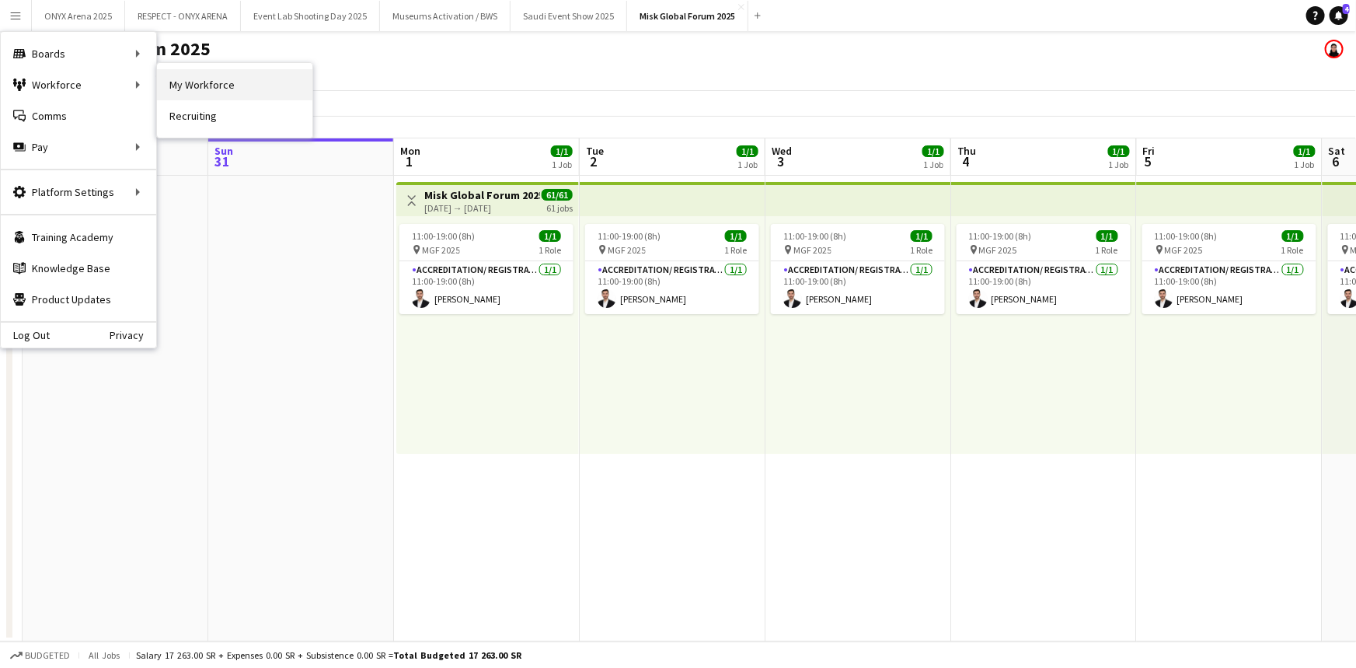
click at [160, 87] on link "My Workforce" at bounding box center [234, 84] width 155 height 31
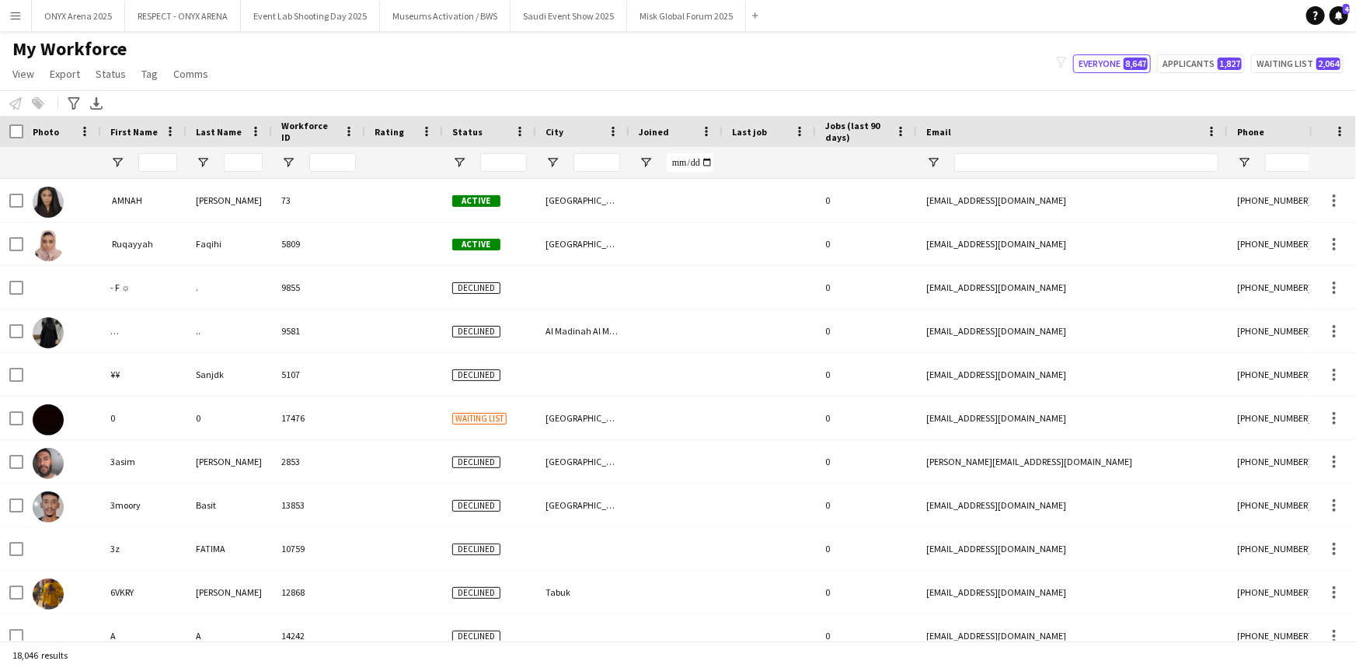
type input "****"
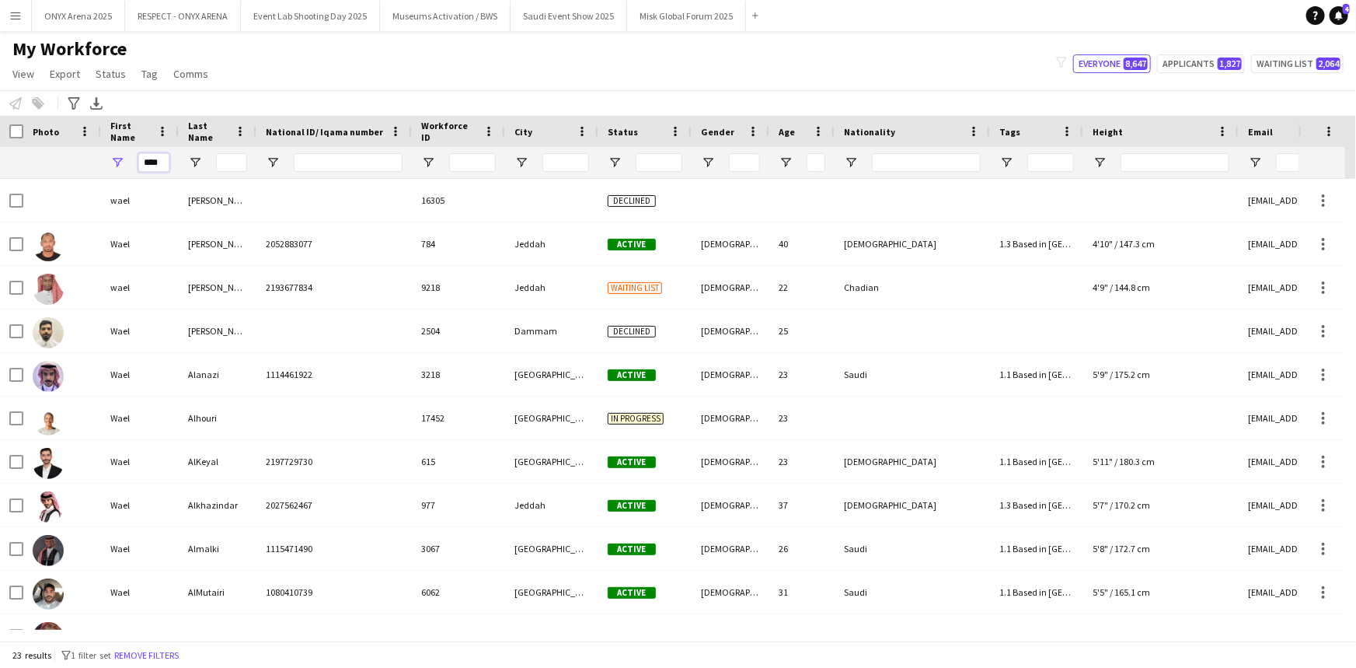
drag, startPoint x: 166, startPoint y: 163, endPoint x: 116, endPoint y: 166, distance: 50.6
click at [116, 166] on div "****" at bounding box center [140, 162] width 78 height 31
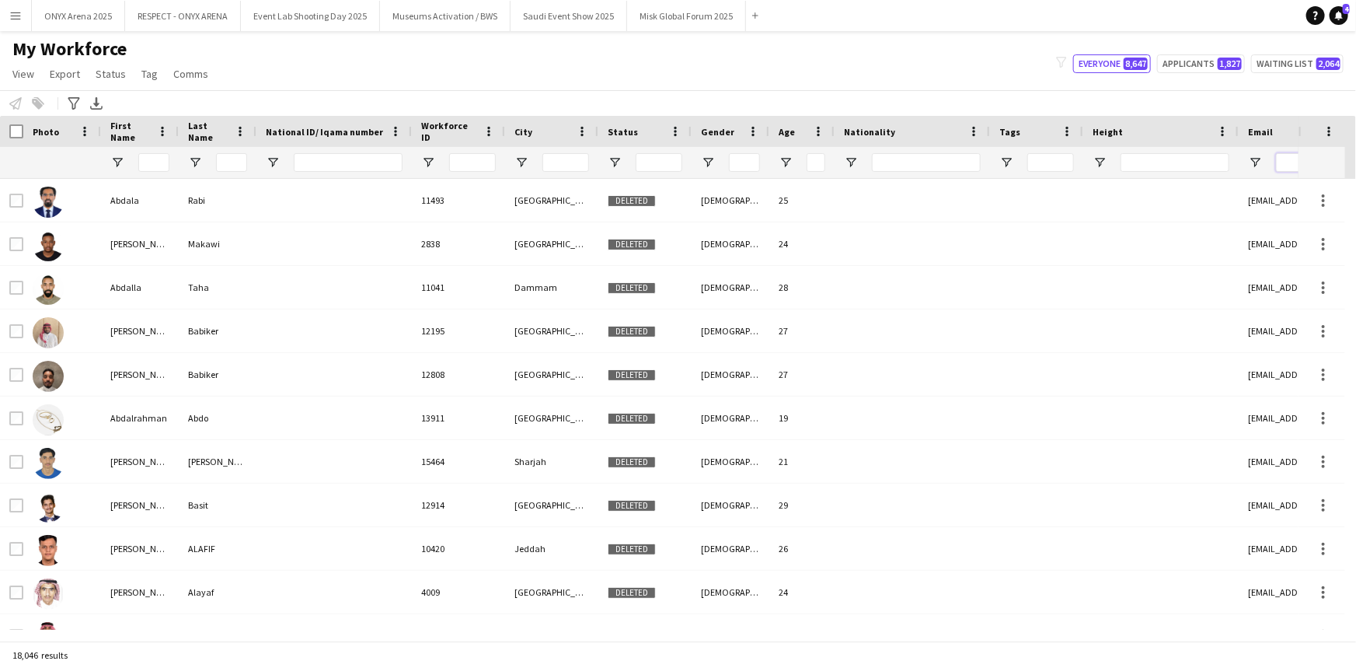
paste input "**********"
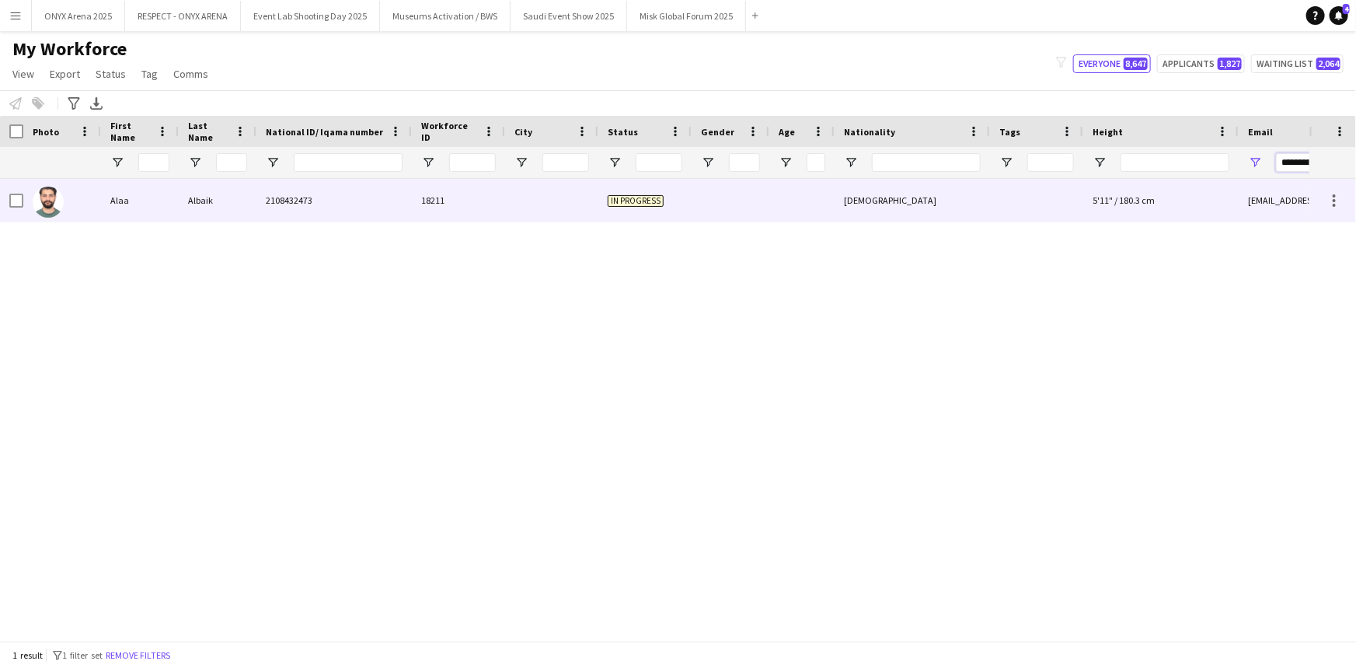
type input "**********"
click at [115, 201] on div "Alaa" at bounding box center [140, 200] width 78 height 43
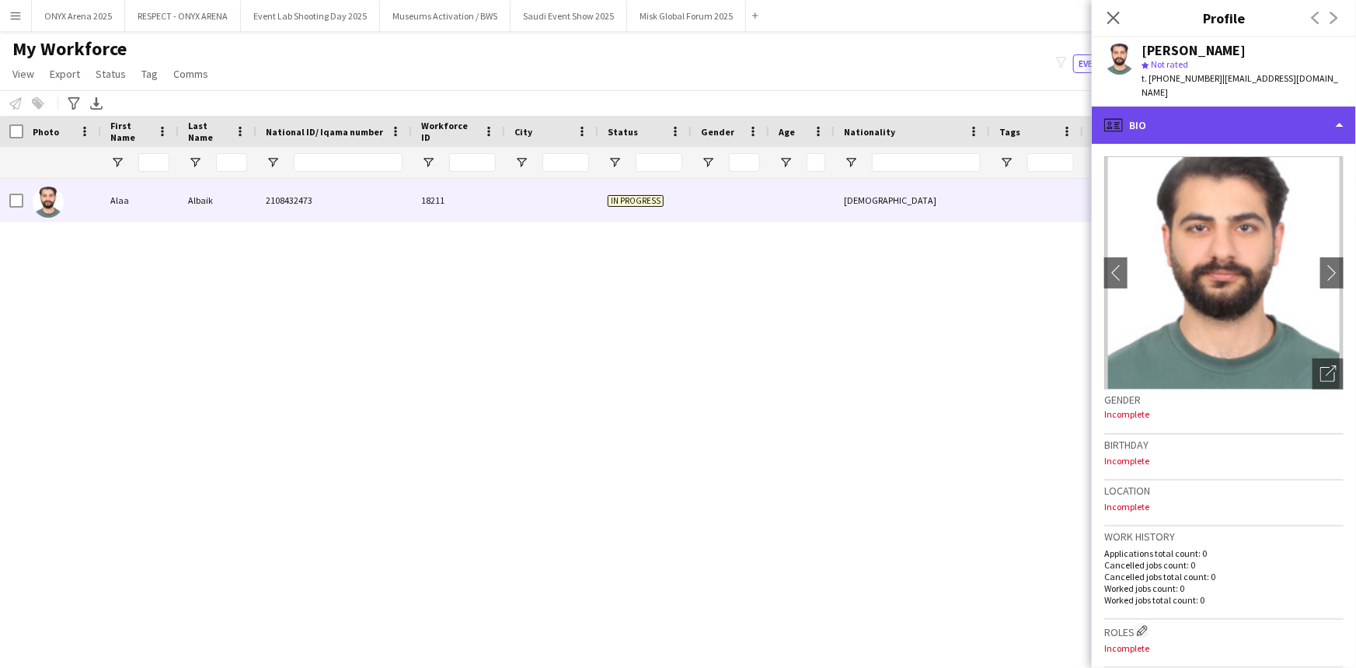
click at [1182, 111] on div "profile Bio" at bounding box center [1224, 124] width 264 height 37
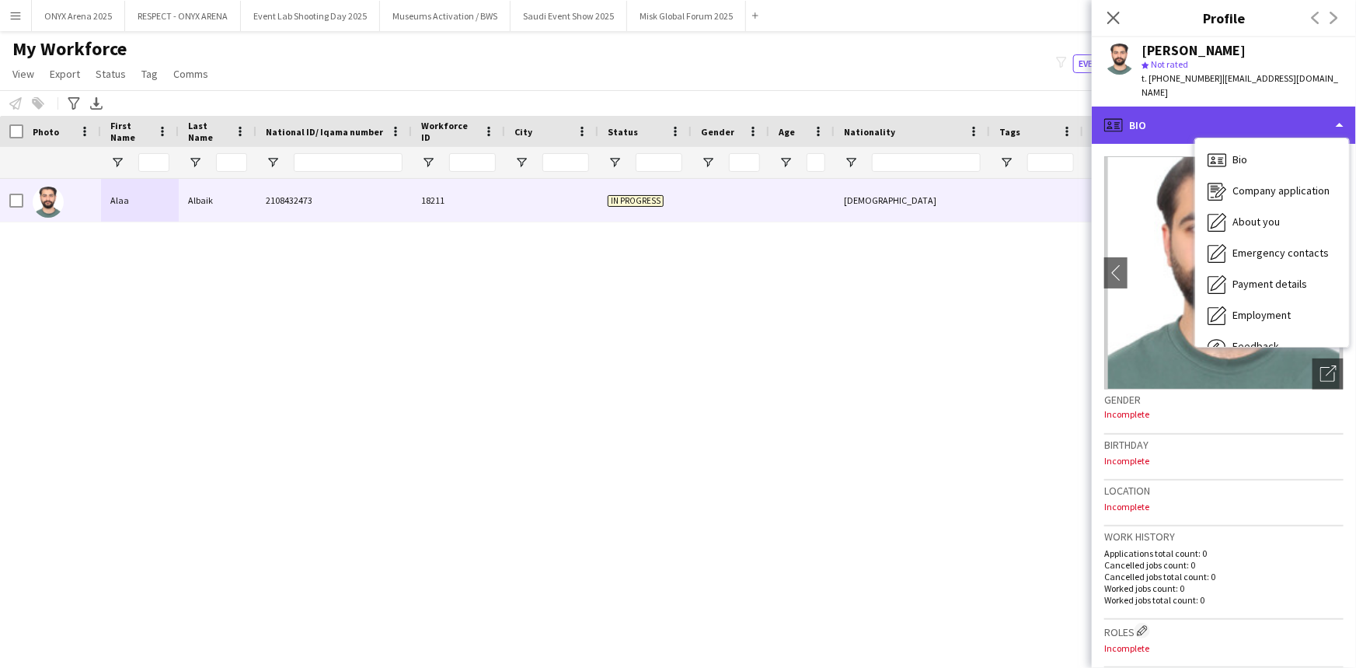
click at [1182, 111] on div "profile Bio" at bounding box center [1224, 124] width 264 height 37
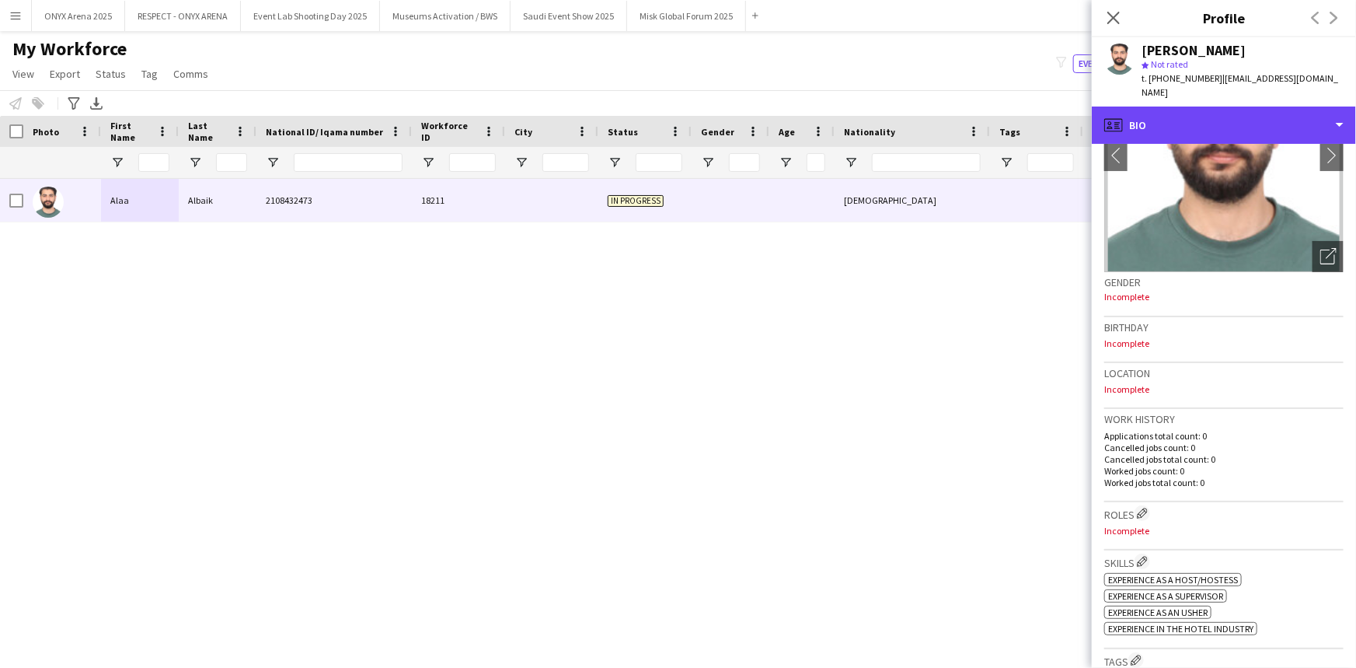
scroll to position [224, 0]
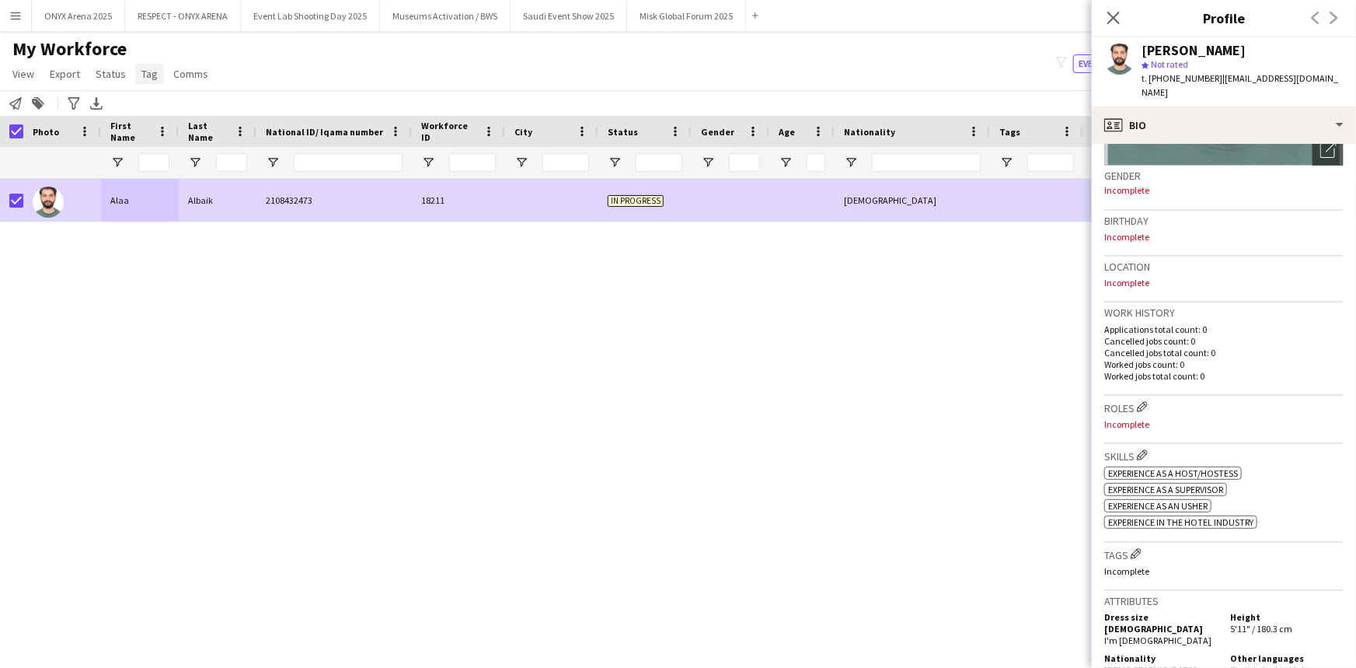
click at [147, 65] on link "Tag" at bounding box center [149, 74] width 29 height 20
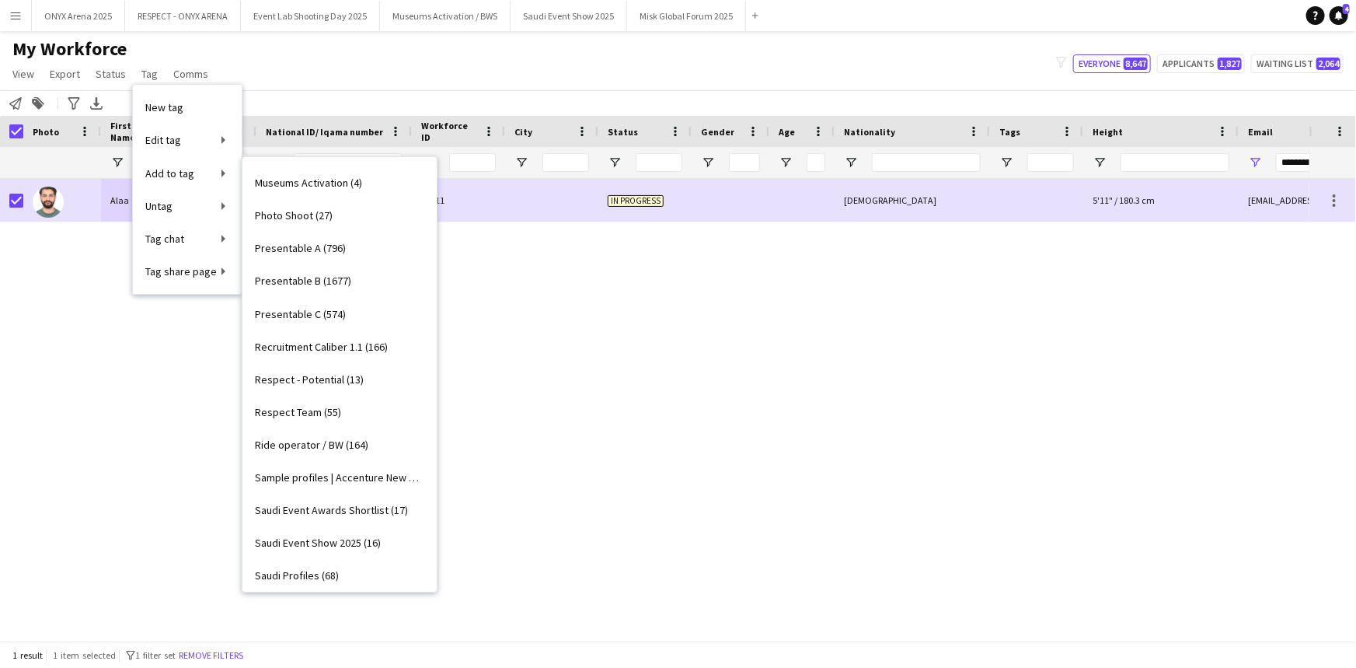
scroll to position [1181, 0]
click at [326, 505] on span "Saudi Event Awards Shortlist (17)" at bounding box center [331, 508] width 153 height 14
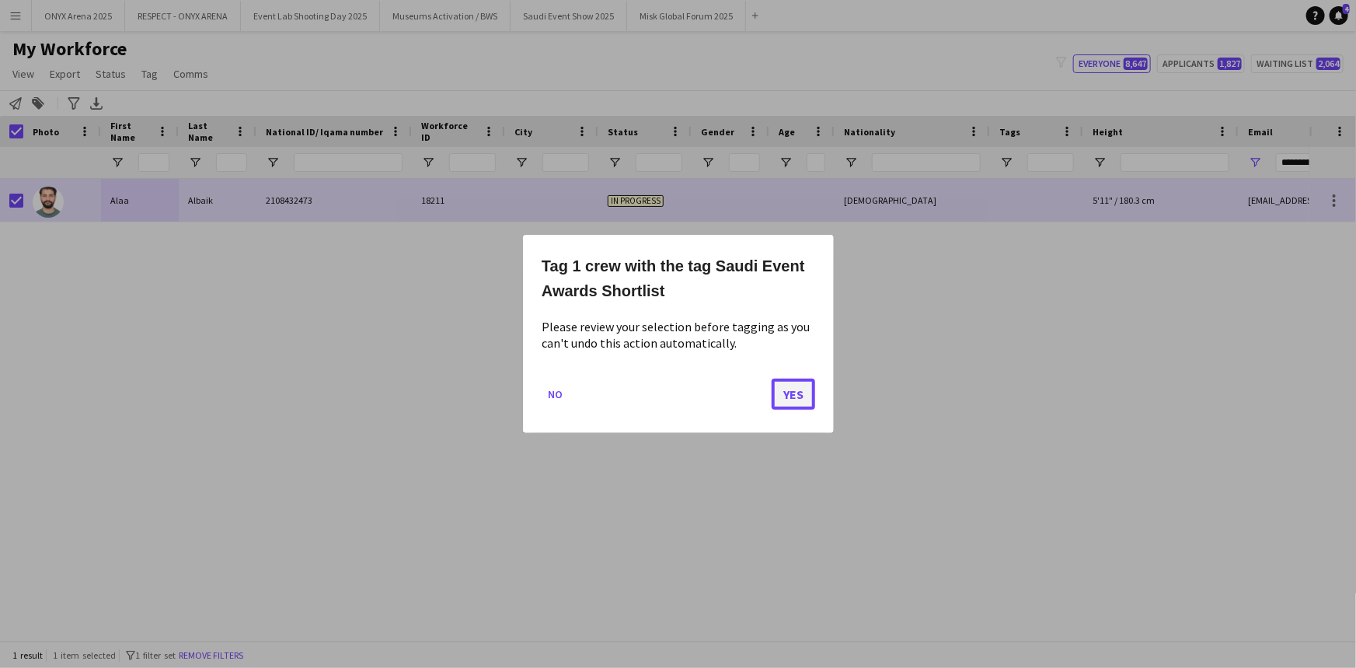
click at [783, 401] on button "Yes" at bounding box center [794, 394] width 44 height 31
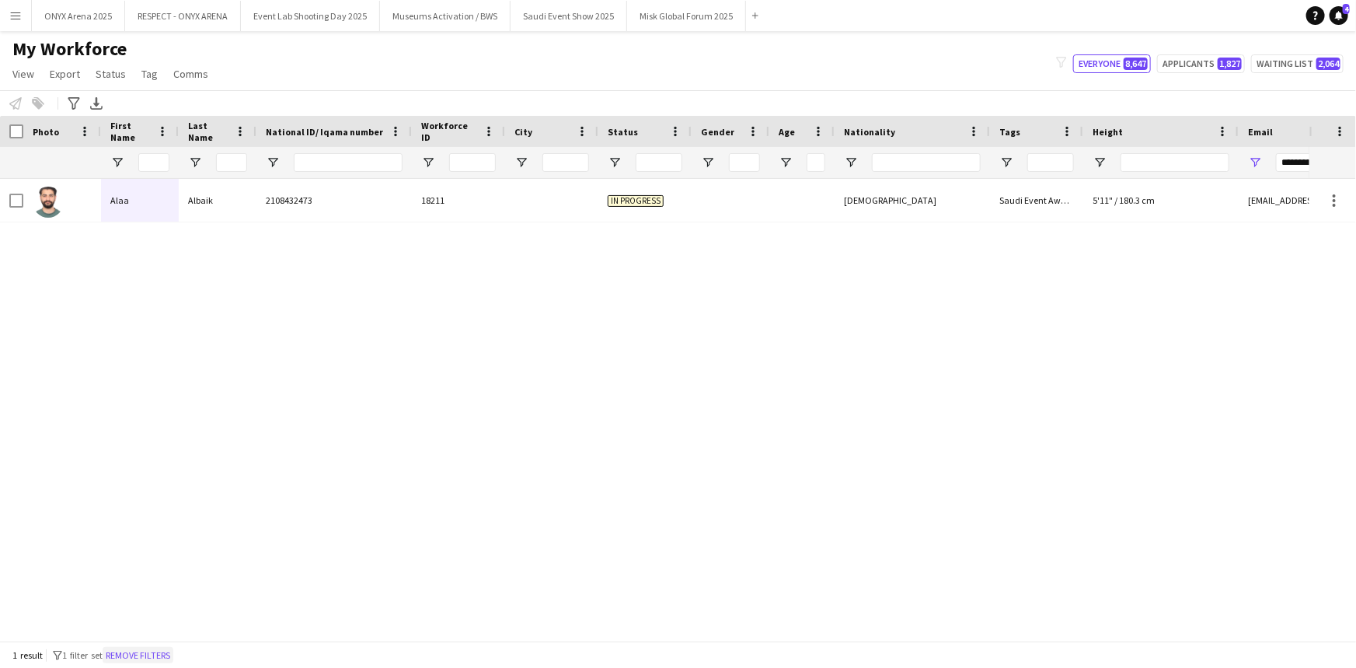
click at [163, 652] on button "Remove filters" at bounding box center [138, 655] width 71 height 17
